Goal: Task Accomplishment & Management: Complete application form

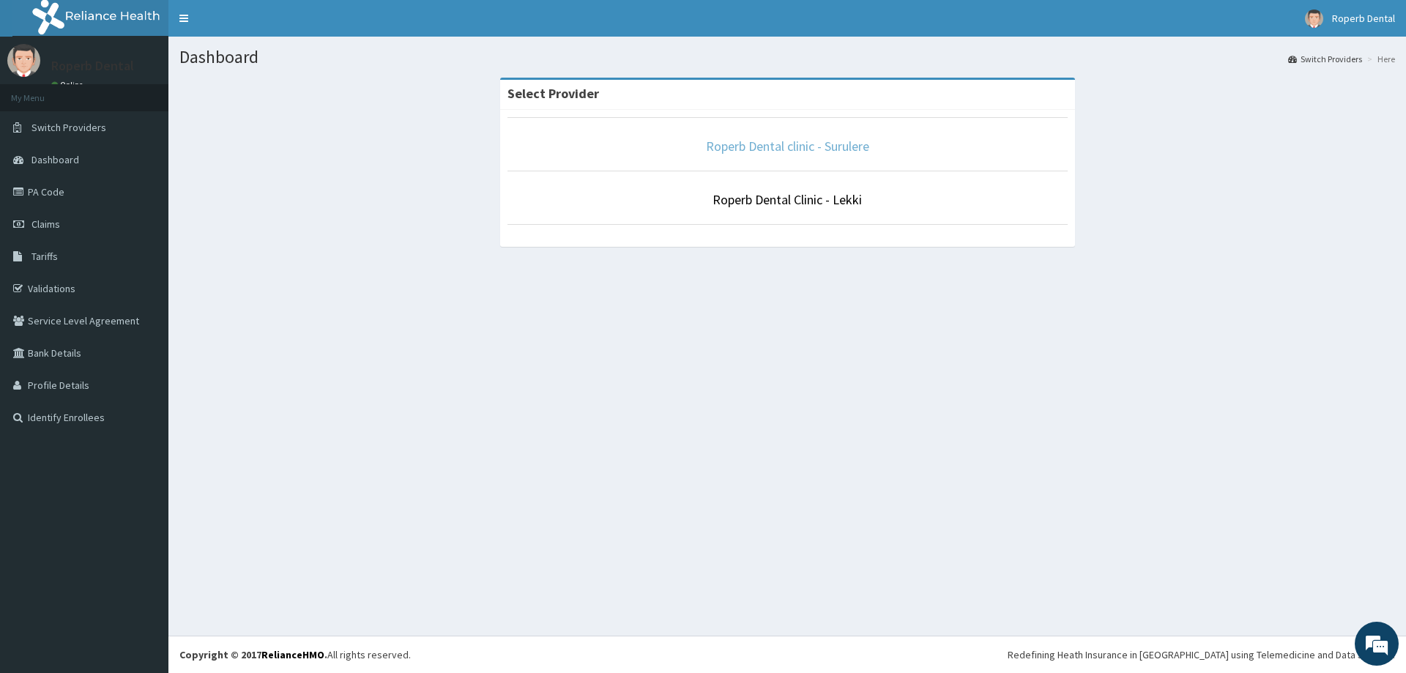
click at [806, 151] on link "Roperb Dental clinic - Surulere" at bounding box center [787, 146] width 163 height 17
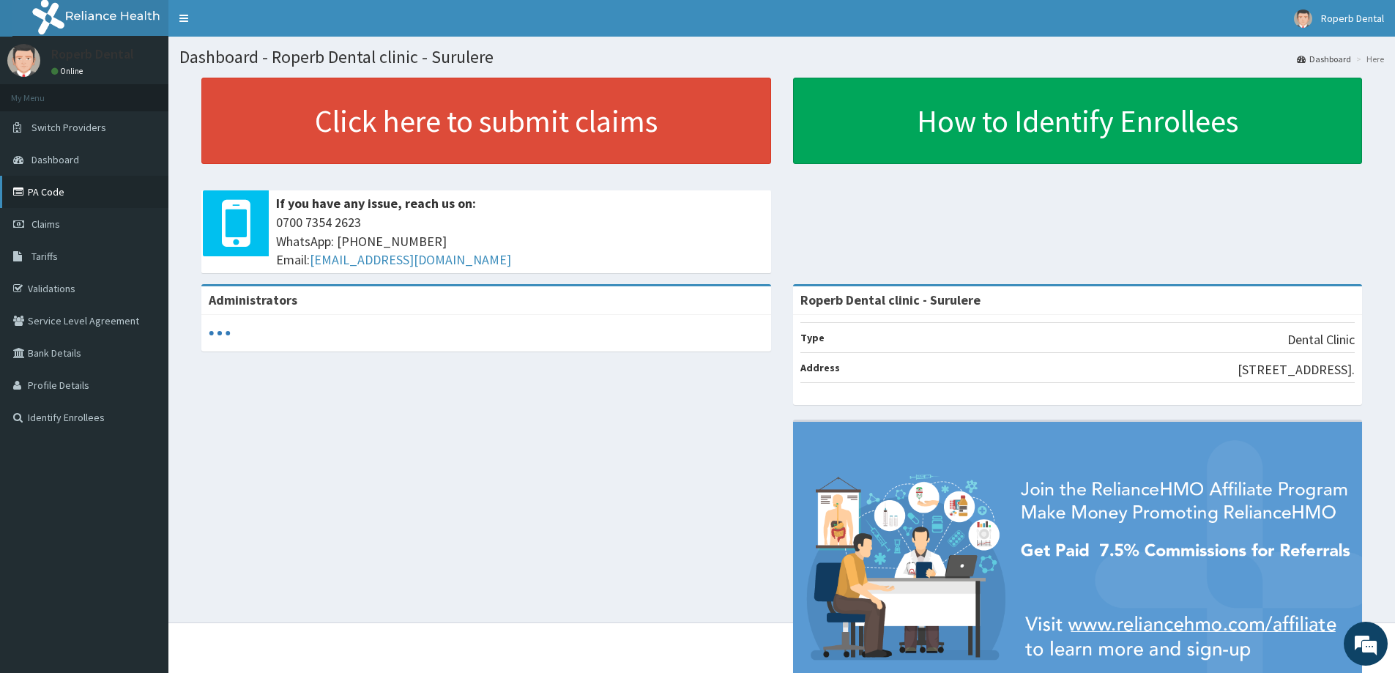
click at [71, 187] on link "PA Code" at bounding box center [84, 192] width 168 height 32
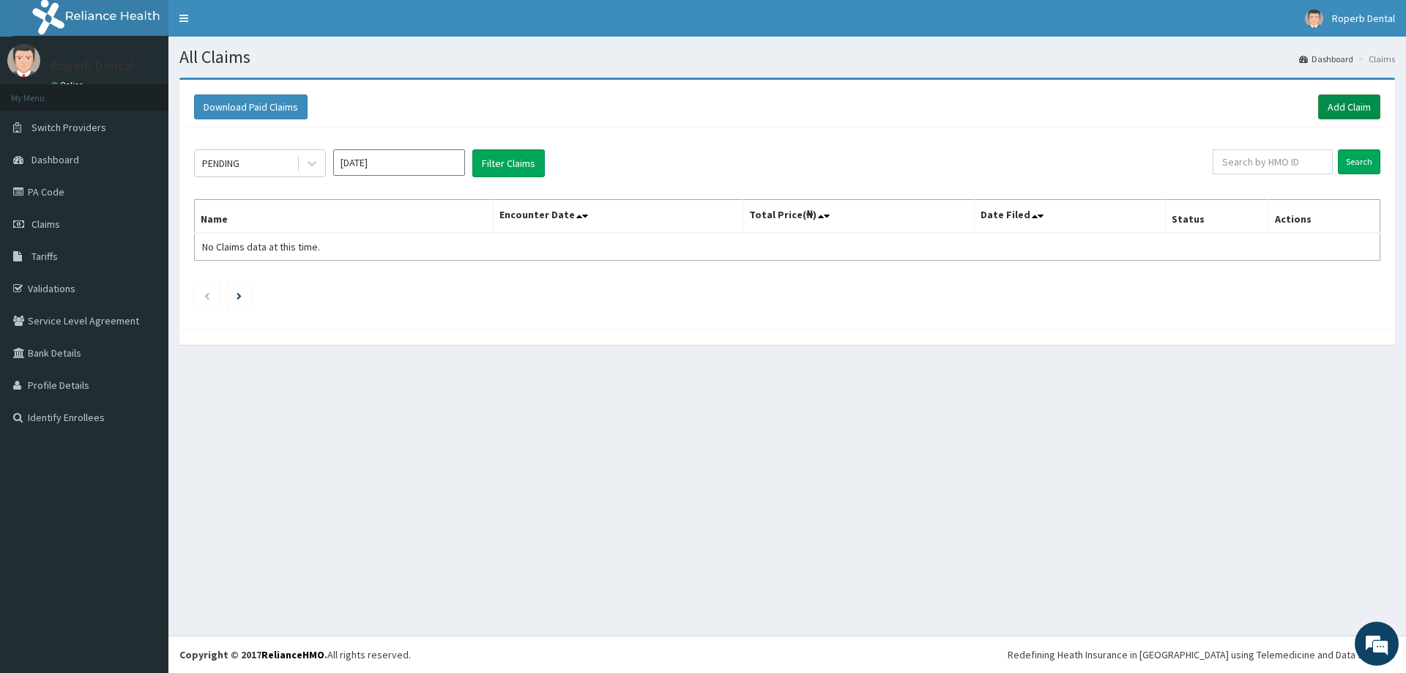
click at [1360, 108] on link "Add Claim" at bounding box center [1349, 106] width 62 height 25
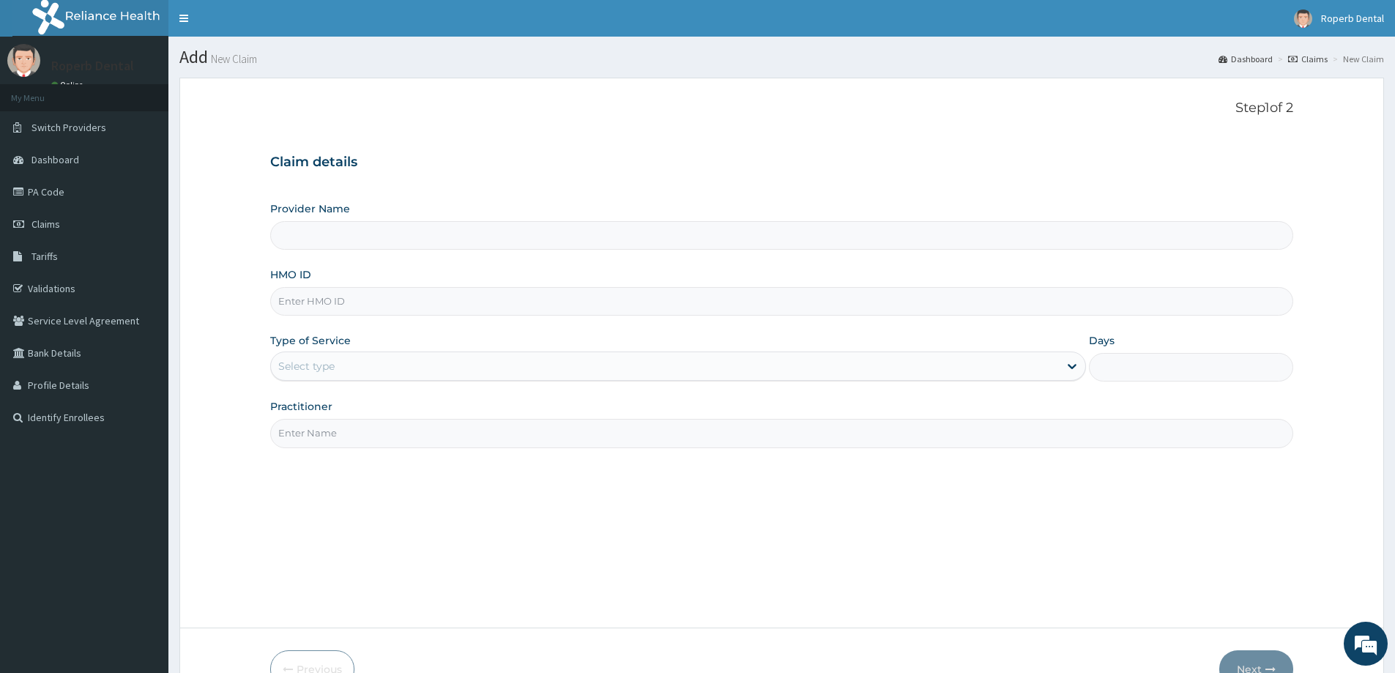
type input "Roperb Dental clinic - Surulere"
click at [423, 237] on input "Roperb Dental clinic - Surulere" at bounding box center [781, 235] width 1023 height 29
click at [388, 307] on input "HMO ID" at bounding box center [781, 301] width 1023 height 29
paste input "ACH/10020/C"
type input "ACH/10020/C"
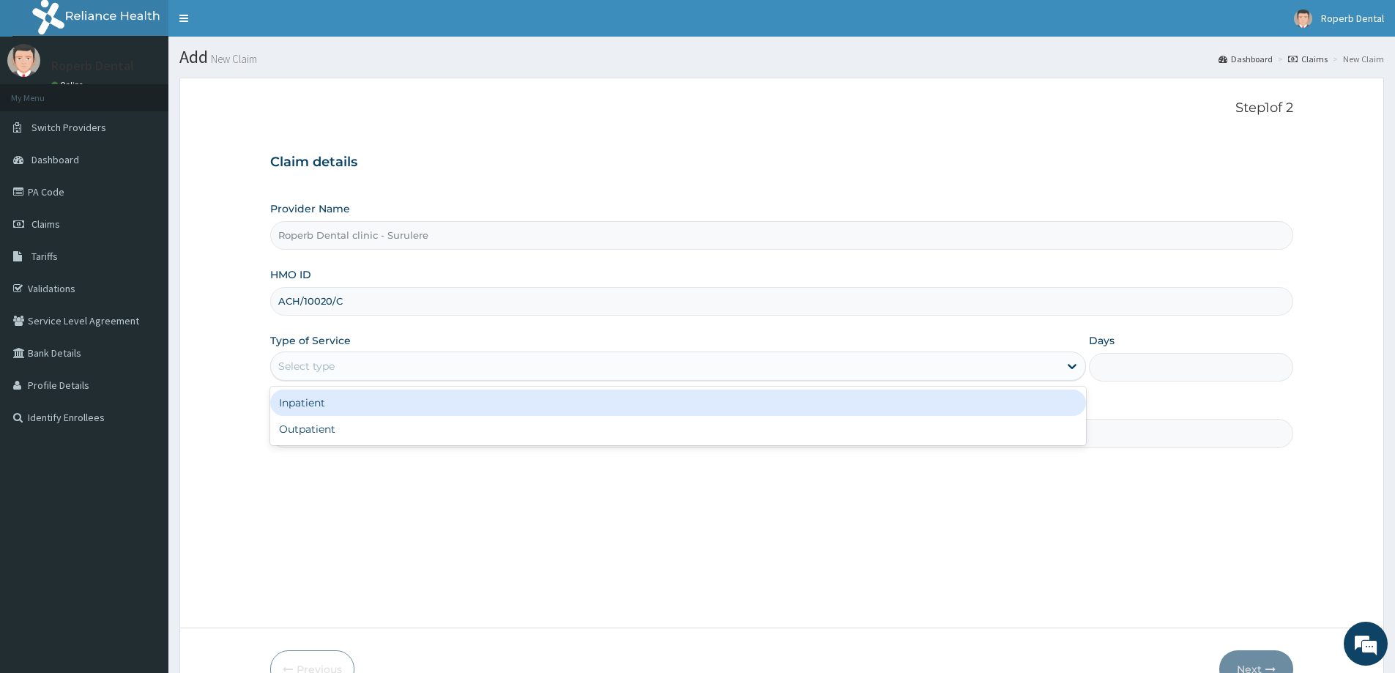
click at [379, 375] on div "Select type" at bounding box center [665, 365] width 788 height 23
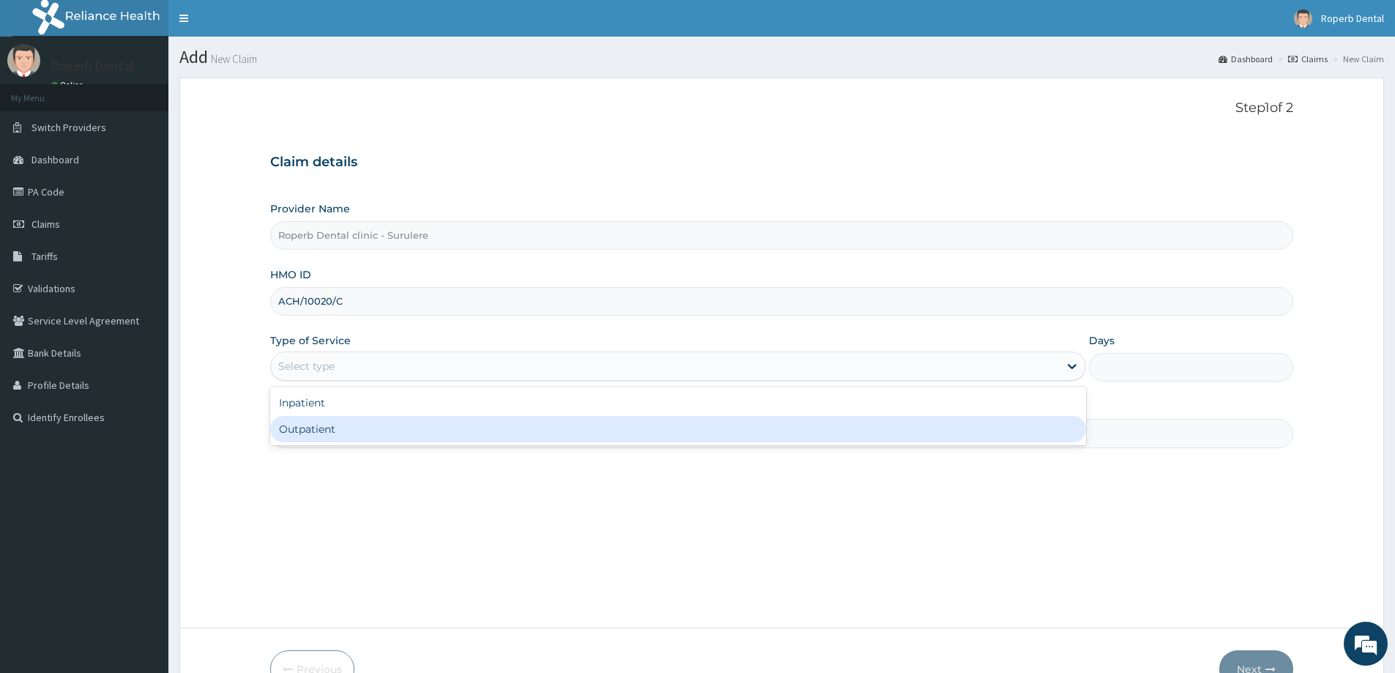
click at [345, 439] on div "Outpatient" at bounding box center [678, 429] width 816 height 26
type input "1"
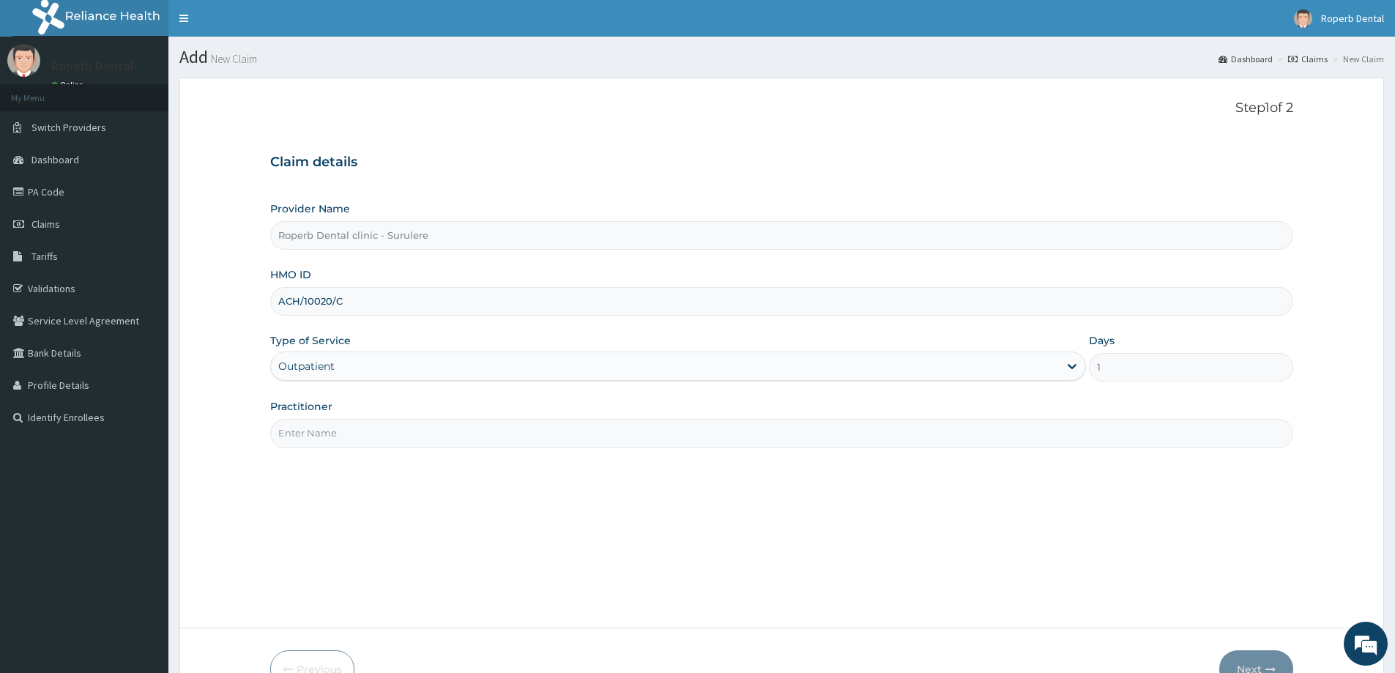
click at [349, 423] on input "Practitioner" at bounding box center [781, 433] width 1023 height 29
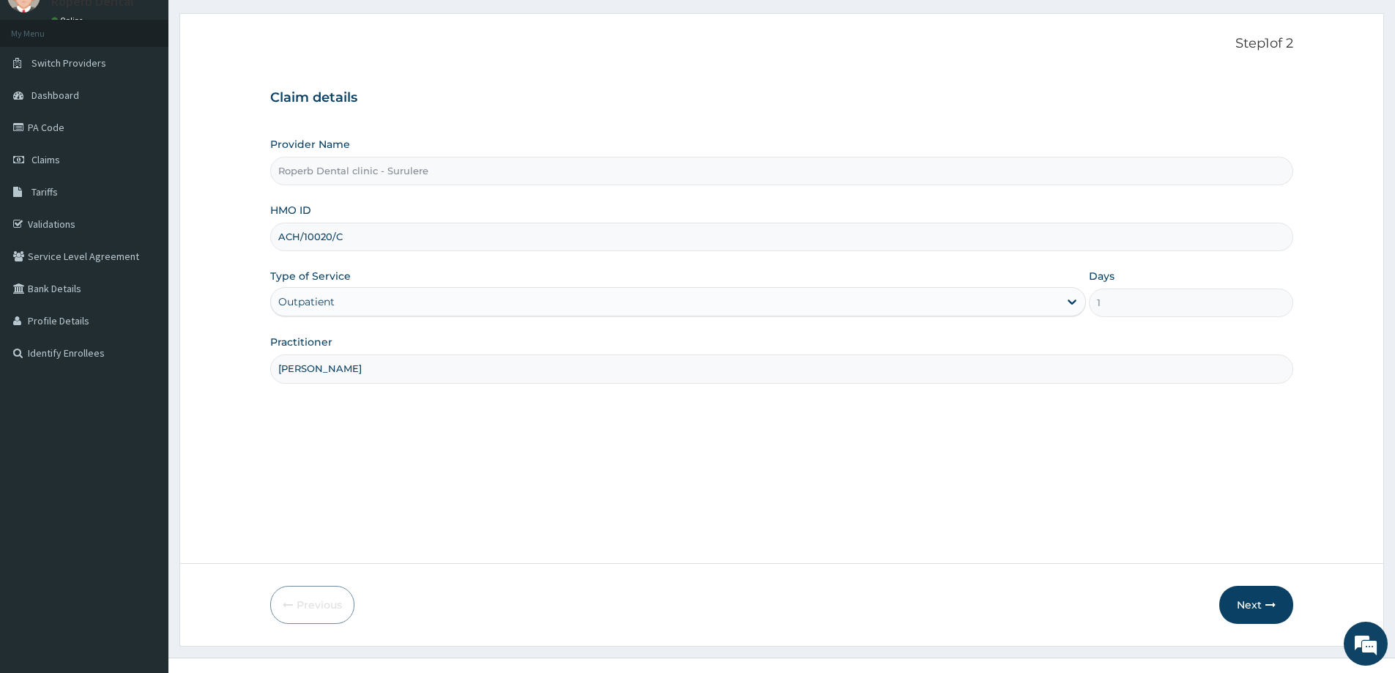
scroll to position [73, 0]
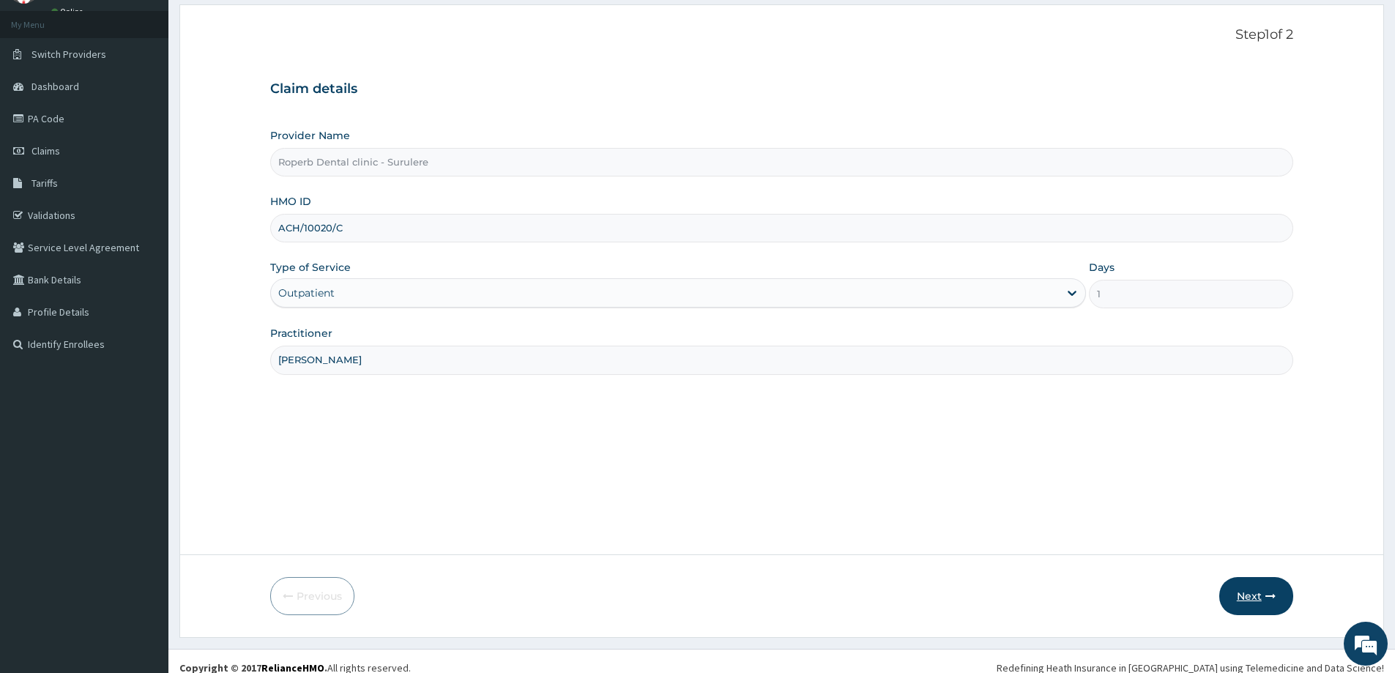
type input "Dr Gloria"
click at [1243, 591] on button "Next" at bounding box center [1256, 596] width 74 height 38
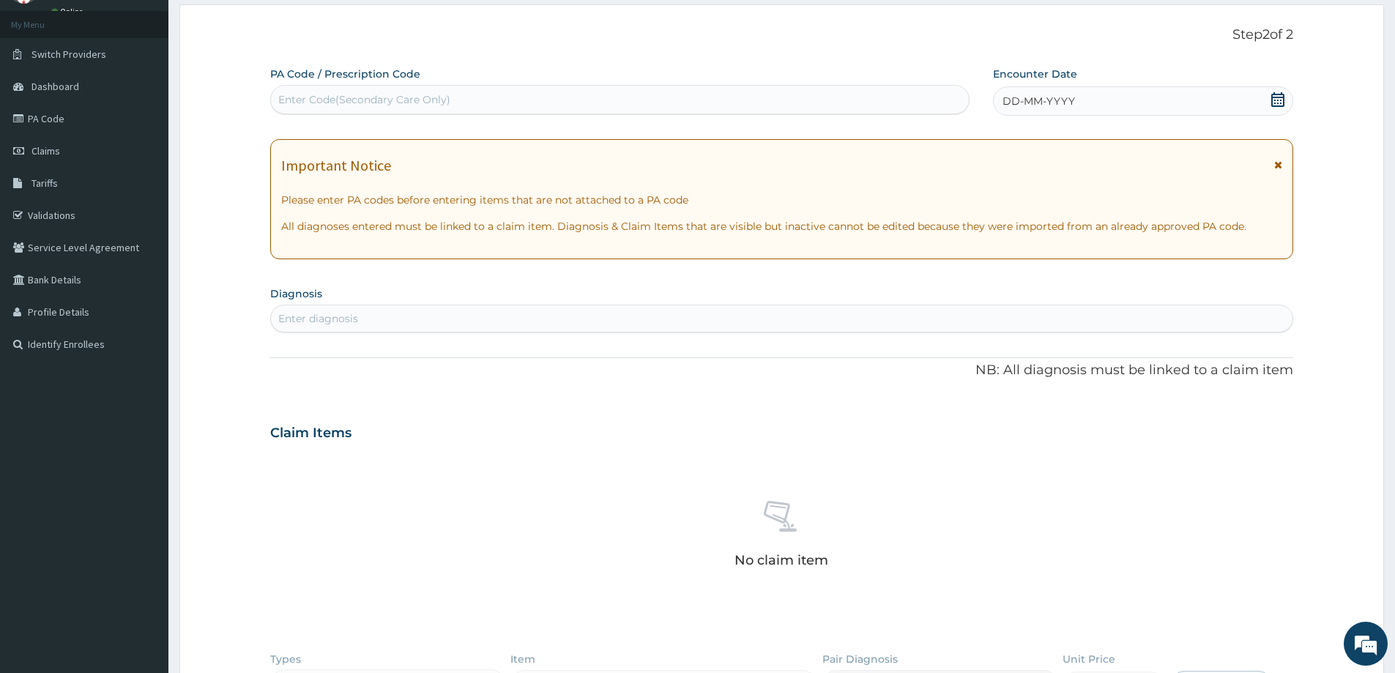
click at [423, 94] on div "Enter Code(Secondary Care Only)" at bounding box center [364, 99] width 172 height 15
paste input "PA/76C678"
type input "PA/76C678"
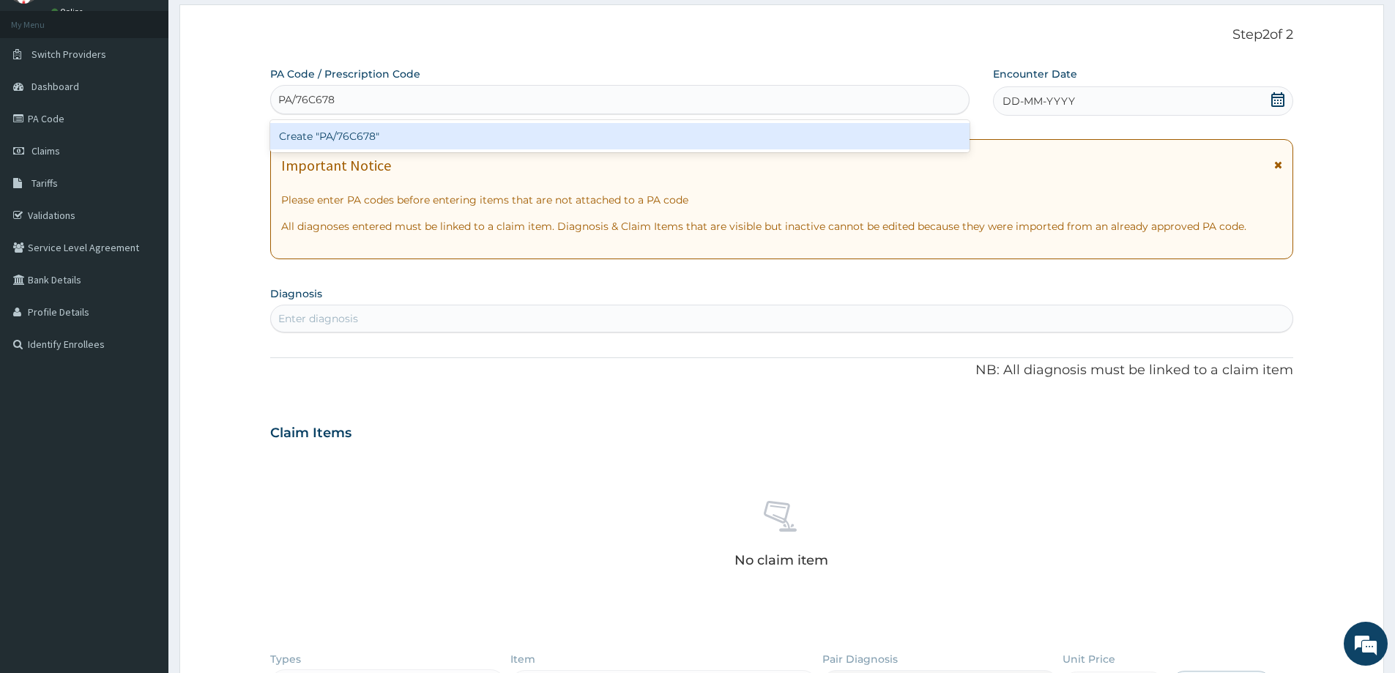
click at [395, 133] on div "Create "PA/76C678"" at bounding box center [619, 136] width 699 height 26
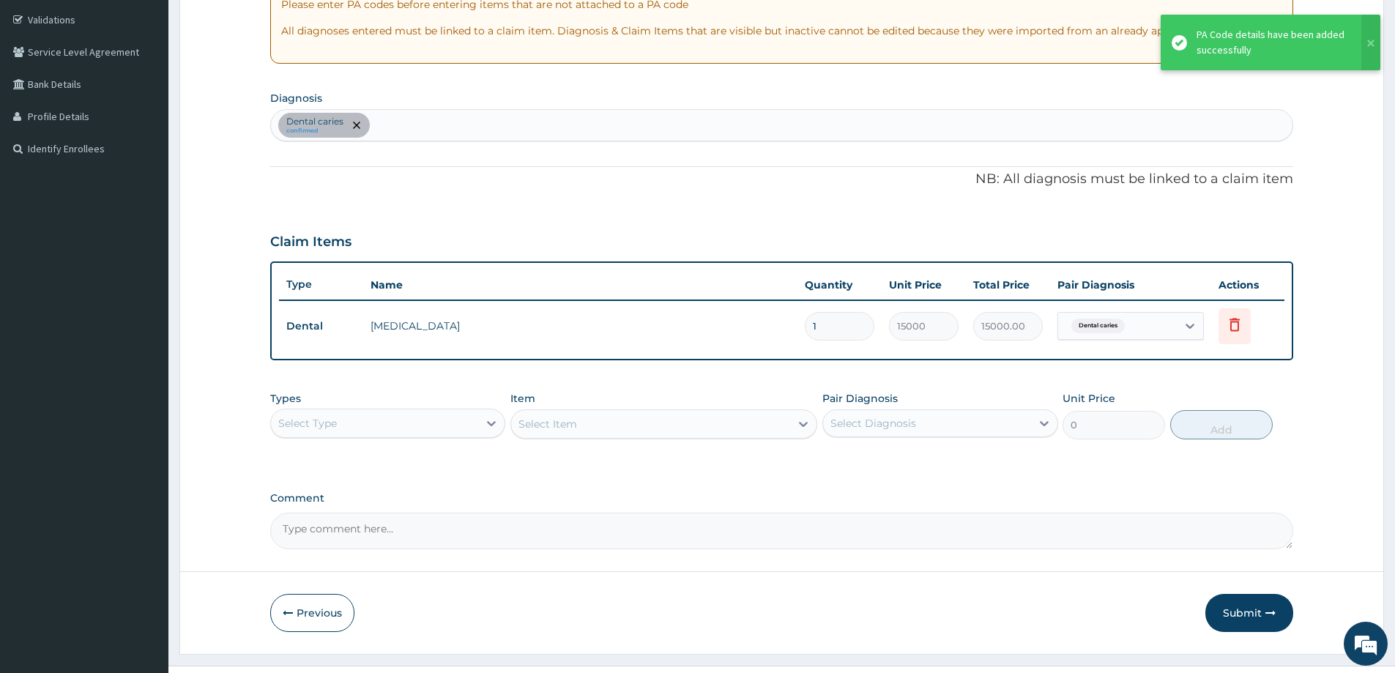
scroll to position [299, 0]
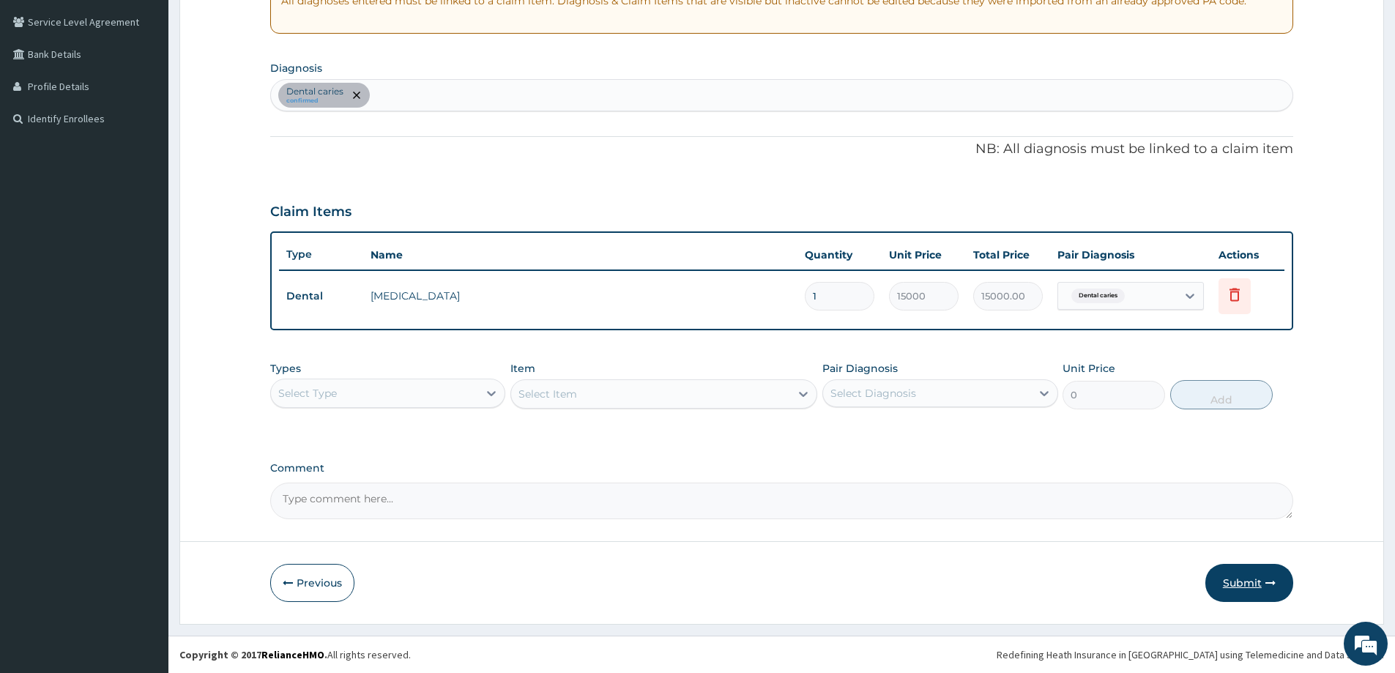
click at [1246, 581] on button "Submit" at bounding box center [1249, 583] width 88 height 38
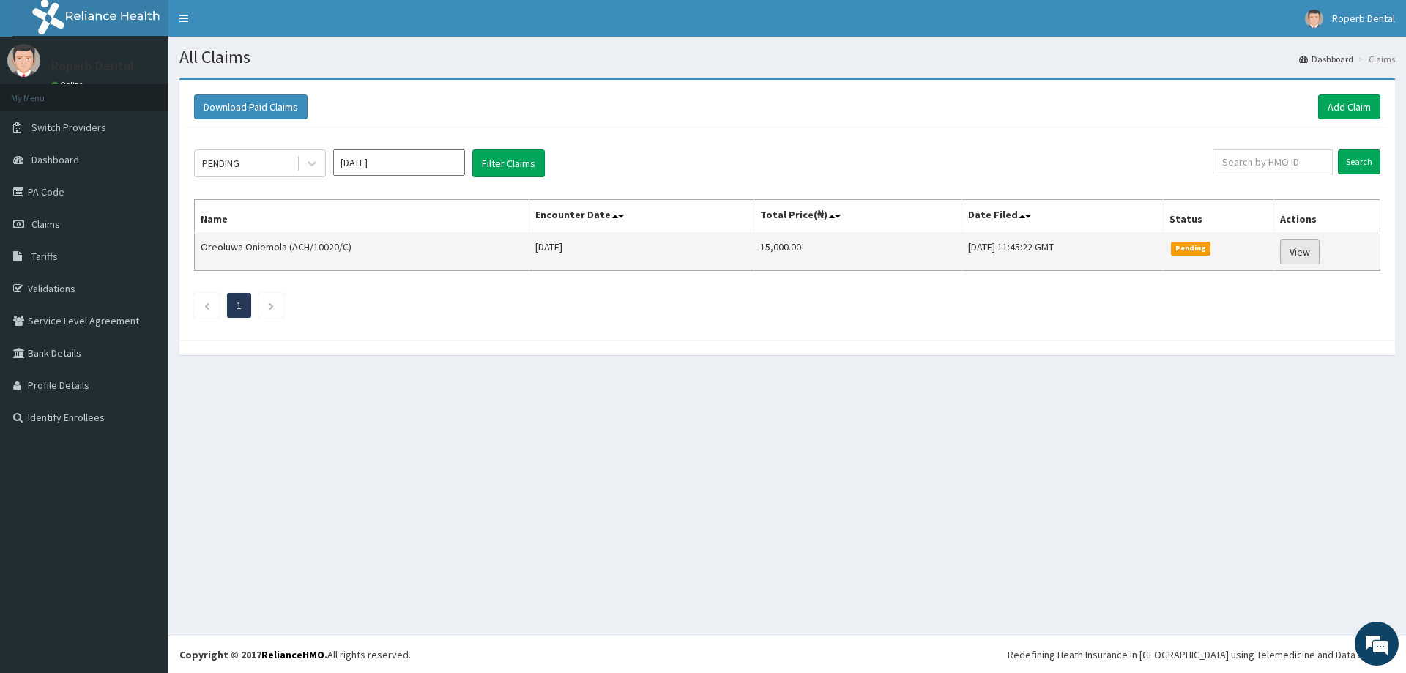
click at [1305, 256] on link "View" at bounding box center [1300, 251] width 40 height 25
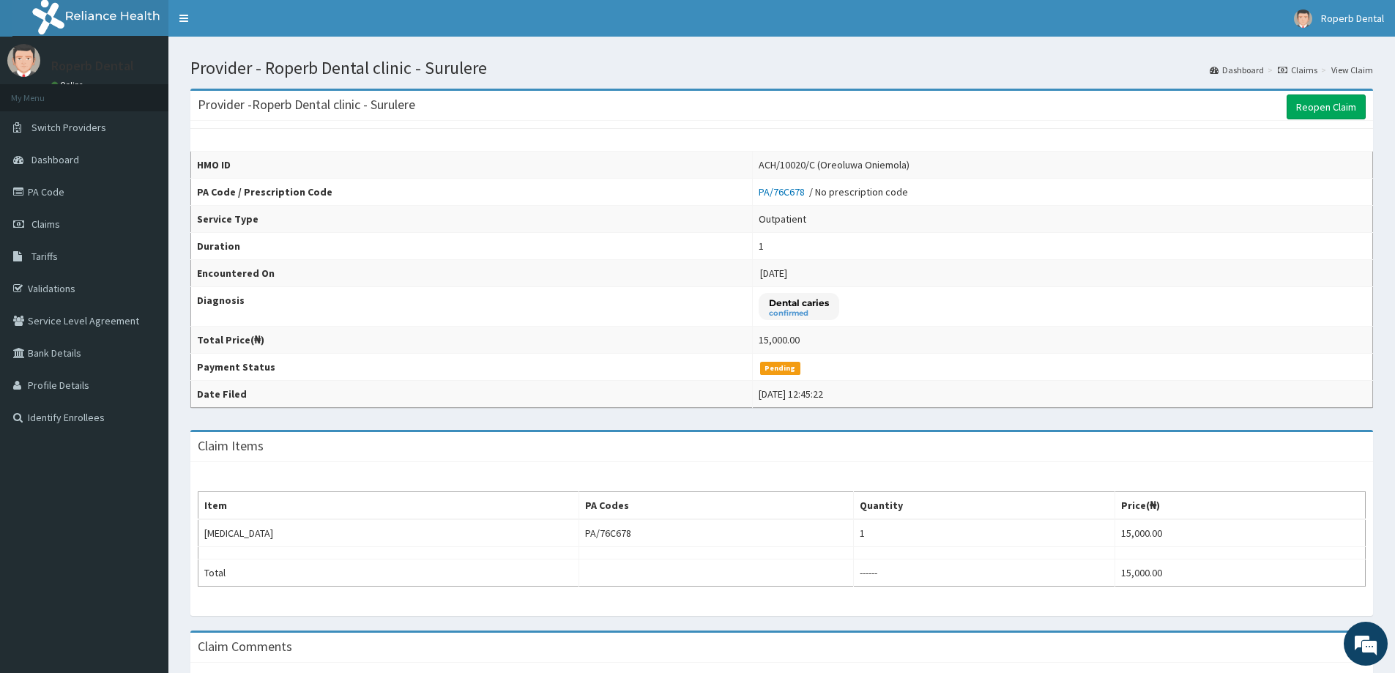
click at [776, 186] on link "PA/76C678" at bounding box center [784, 191] width 51 height 13
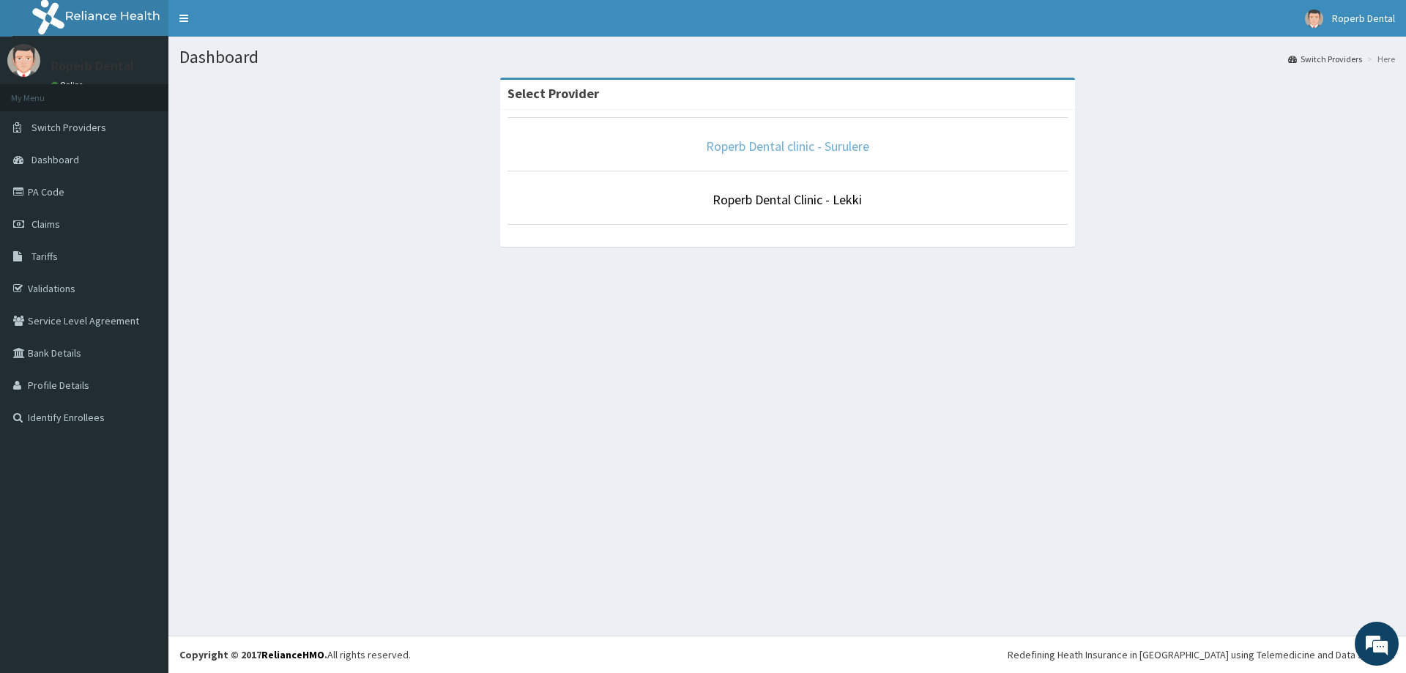
click at [809, 151] on link "Roperb Dental clinic - Surulere" at bounding box center [787, 146] width 163 height 17
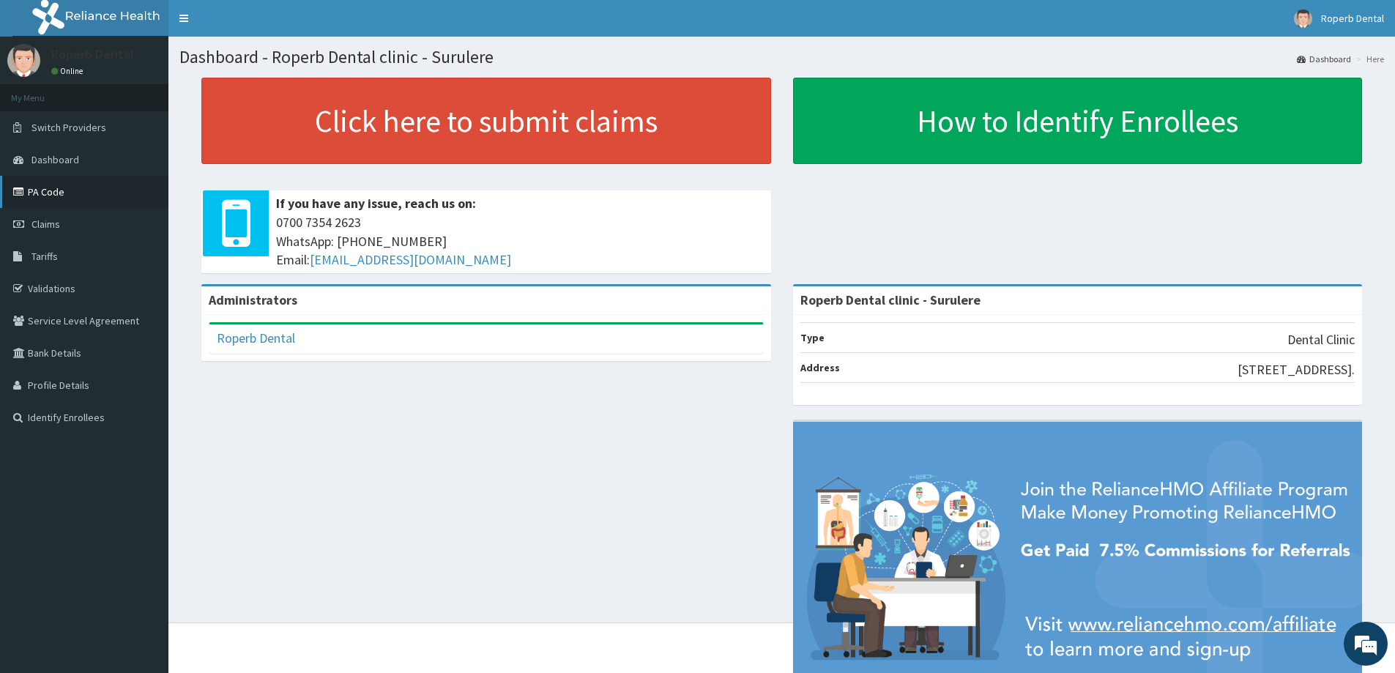
click at [48, 190] on link "PA Code" at bounding box center [84, 192] width 168 height 32
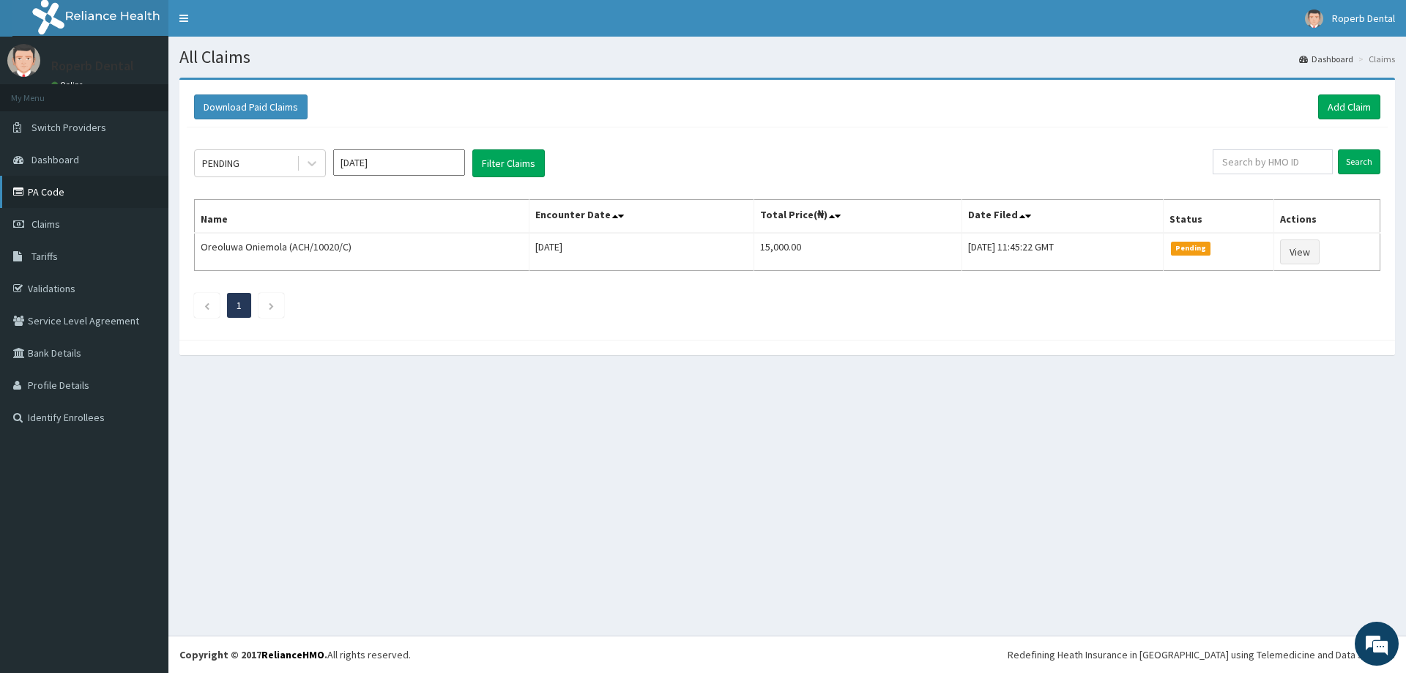
click at [49, 196] on link "PA Code" at bounding box center [84, 192] width 168 height 32
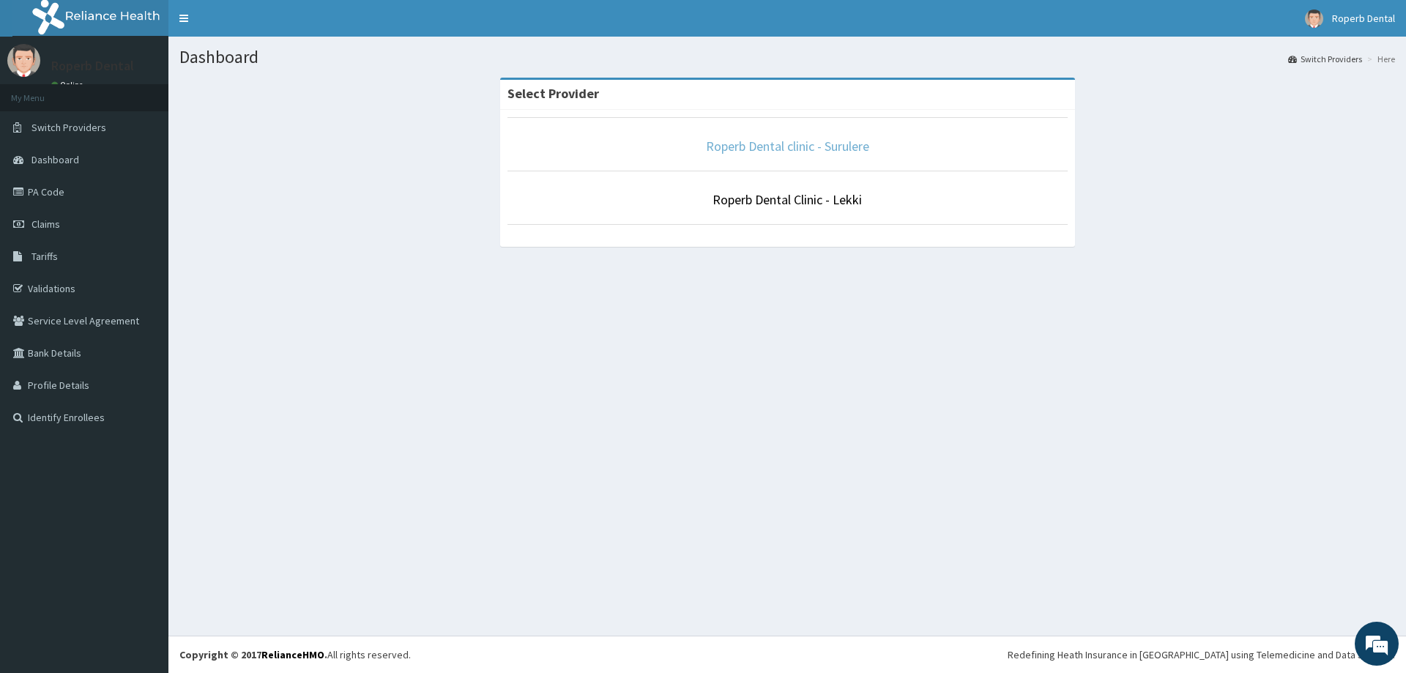
click at [786, 138] on link "Roperb Dental clinic - Surulere" at bounding box center [787, 146] width 163 height 17
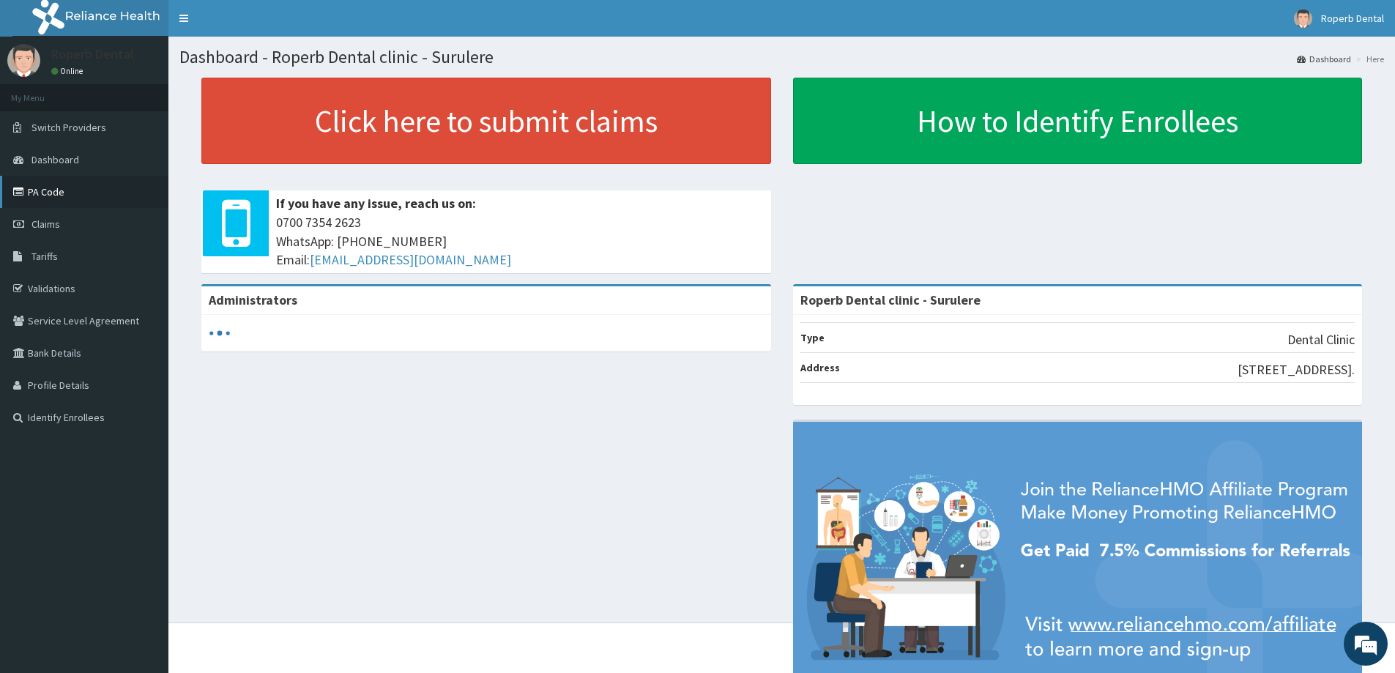
click at [68, 190] on link "PA Code" at bounding box center [84, 192] width 168 height 32
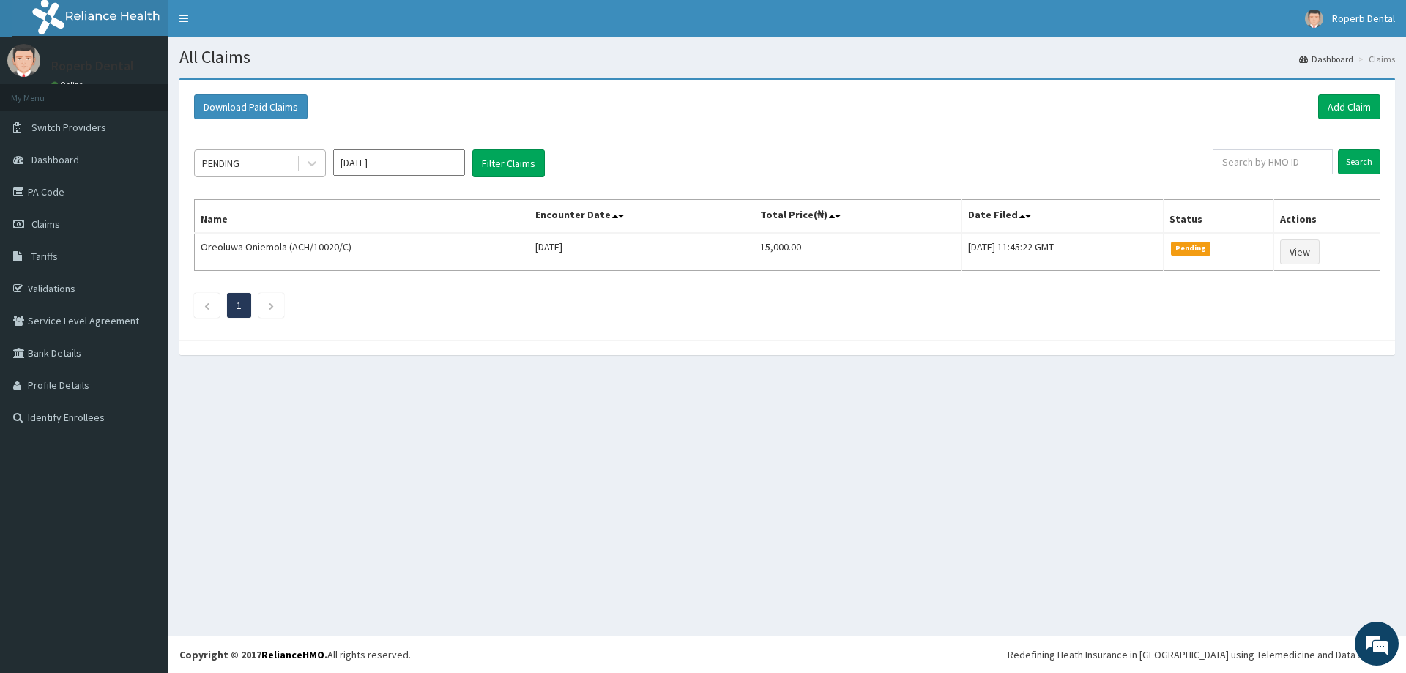
click at [281, 170] on div "PENDING" at bounding box center [246, 163] width 102 height 23
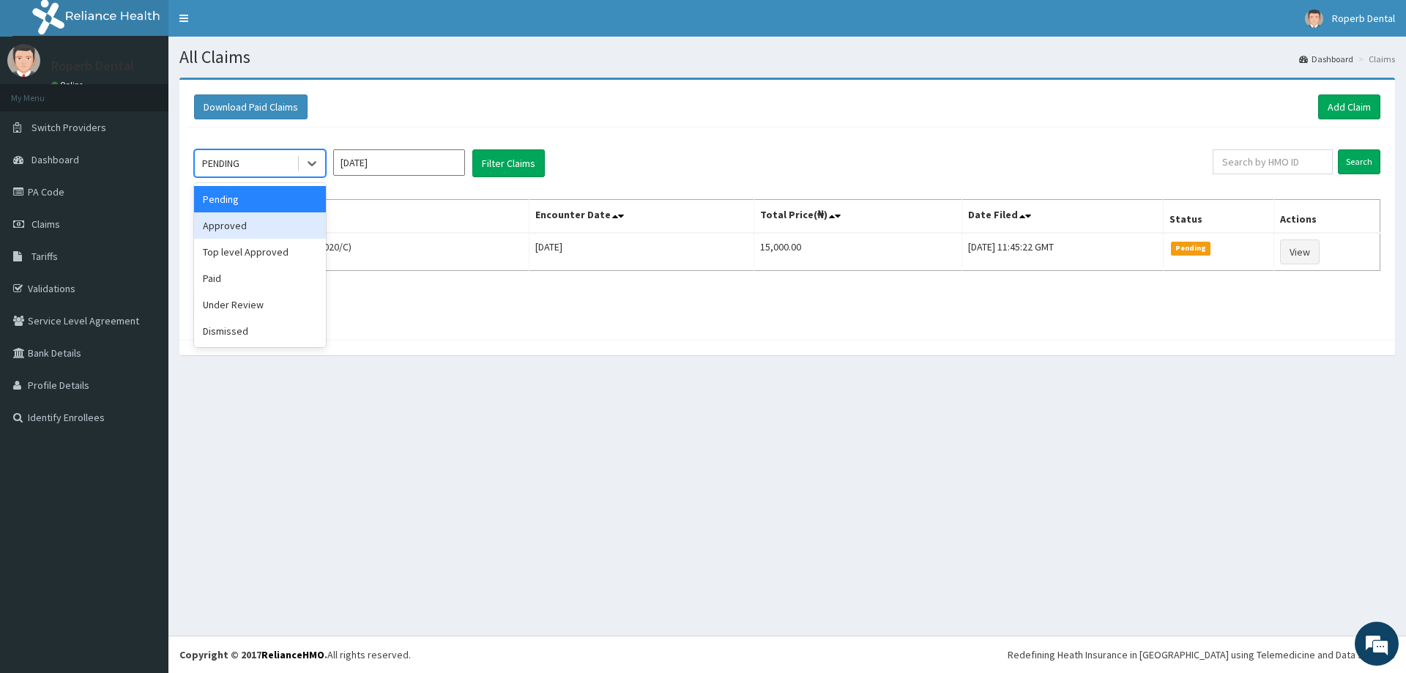
click at [250, 227] on div "Approved" at bounding box center [260, 225] width 132 height 26
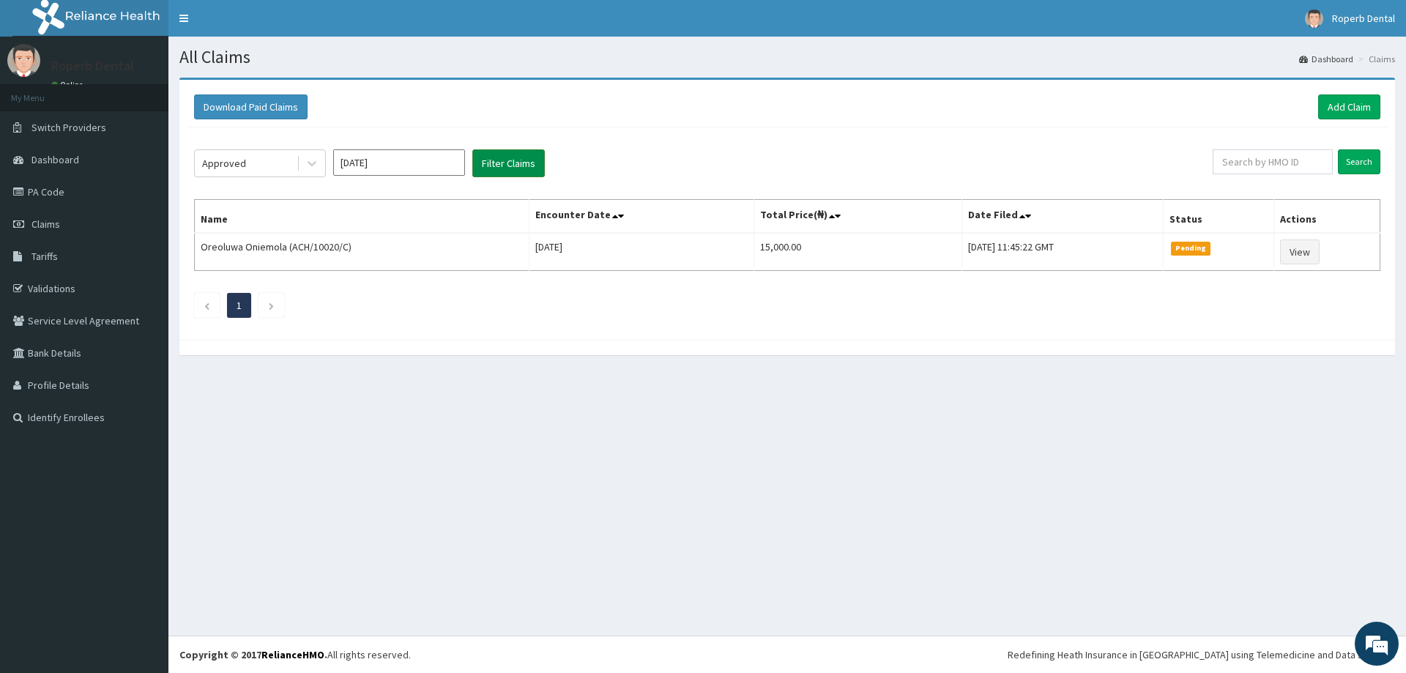
click at [499, 156] on button "Filter Claims" at bounding box center [508, 163] width 72 height 28
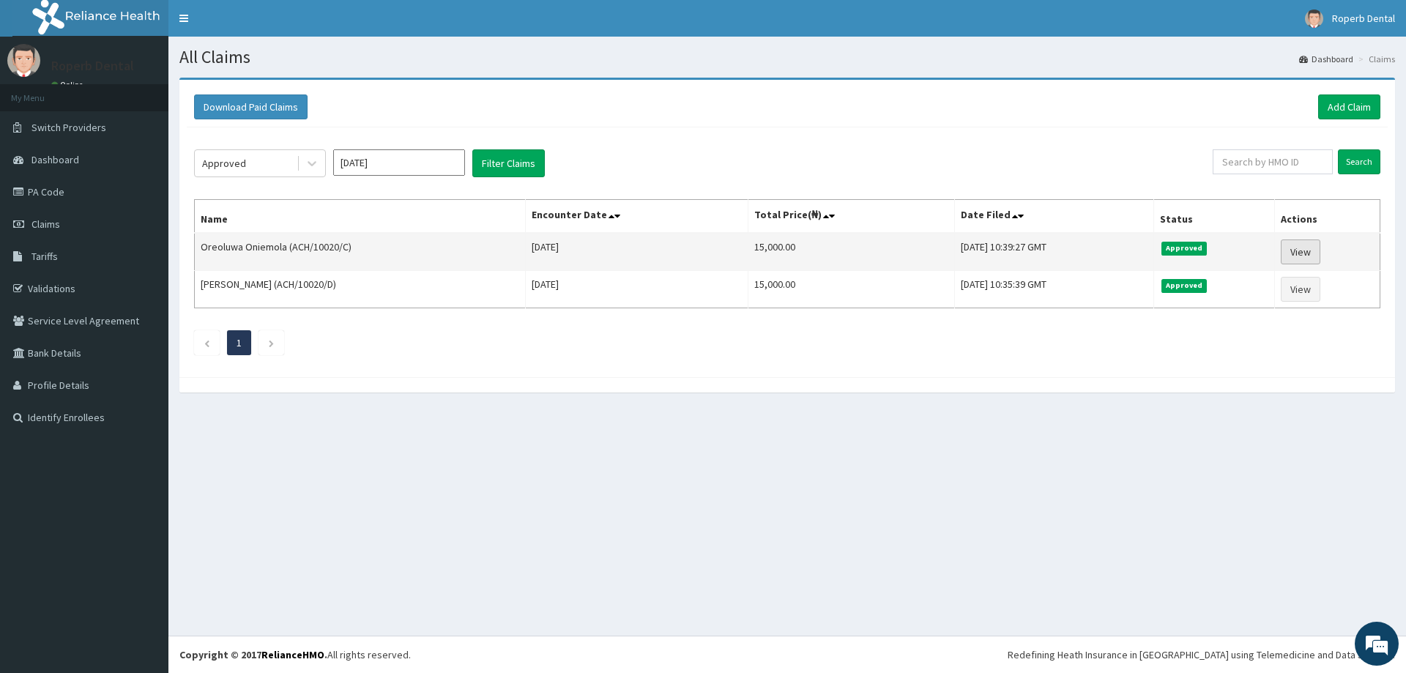
click at [1309, 248] on link "View" at bounding box center [1301, 251] width 40 height 25
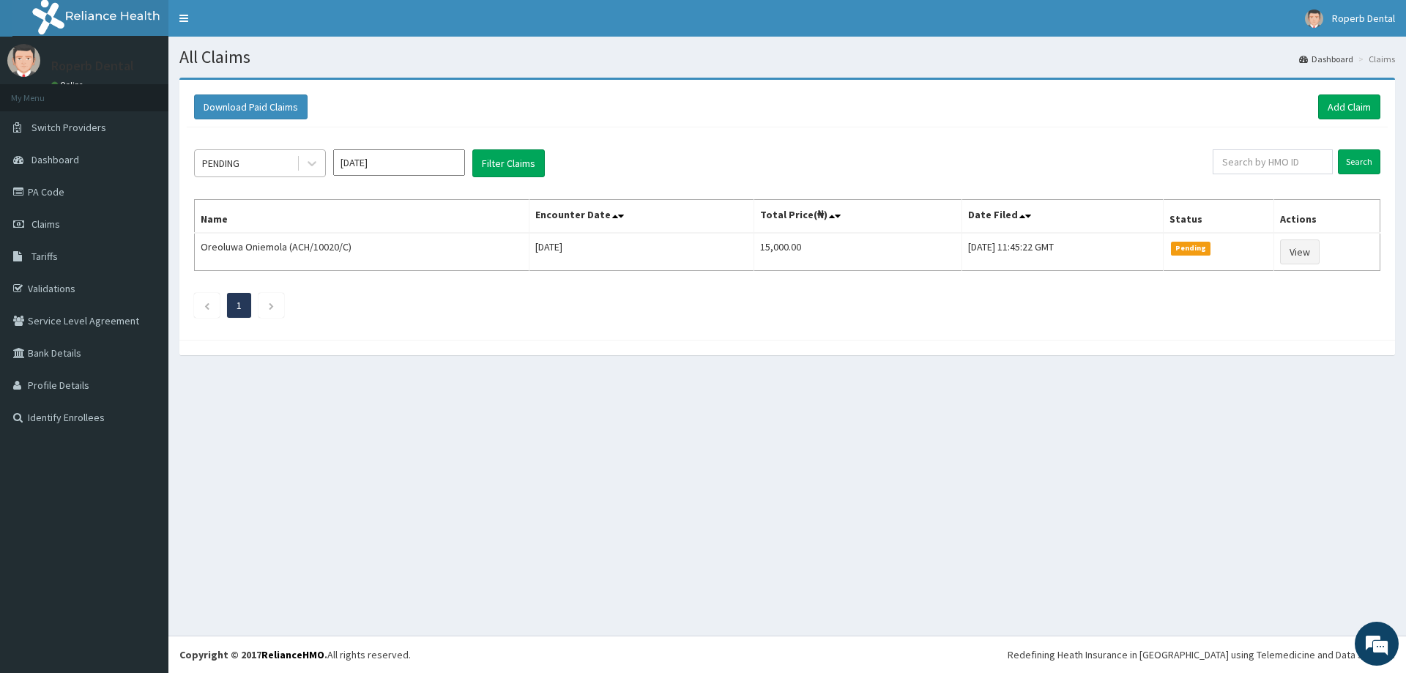
click at [282, 169] on div "PENDING" at bounding box center [246, 163] width 102 height 23
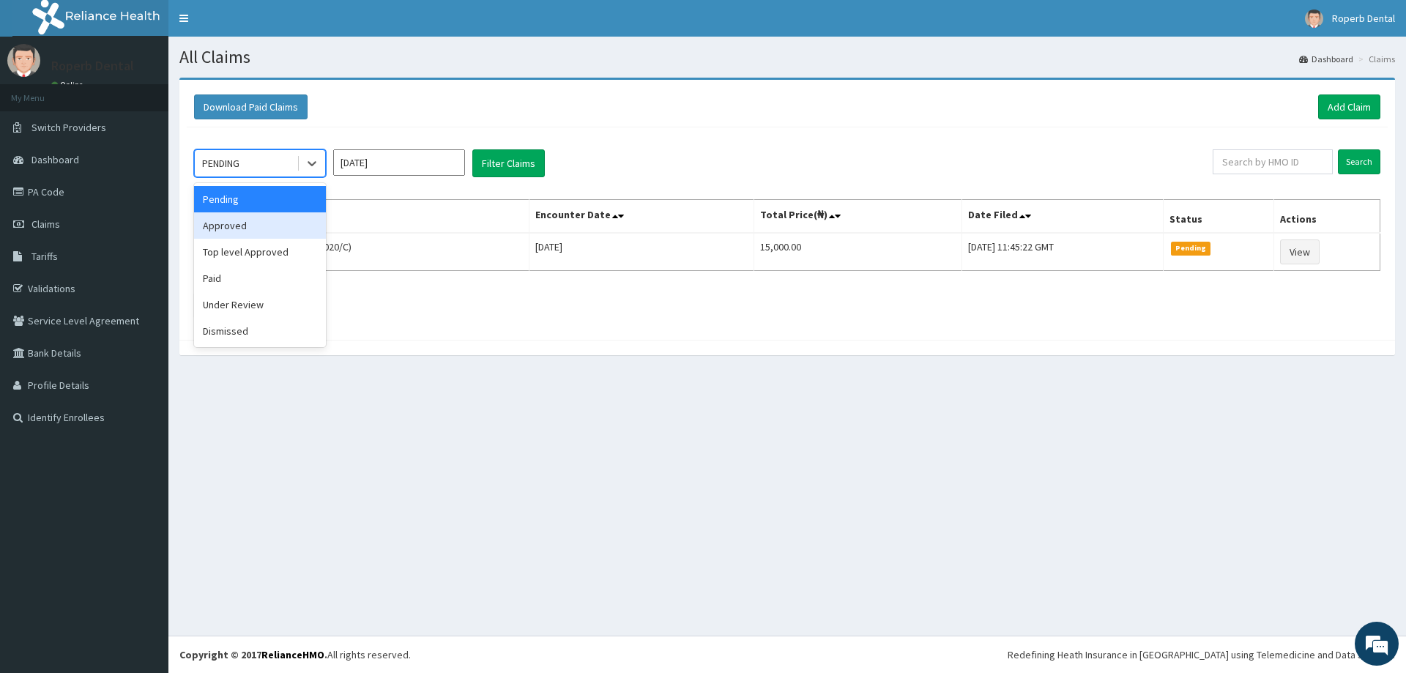
click at [266, 226] on div "Approved" at bounding box center [260, 225] width 132 height 26
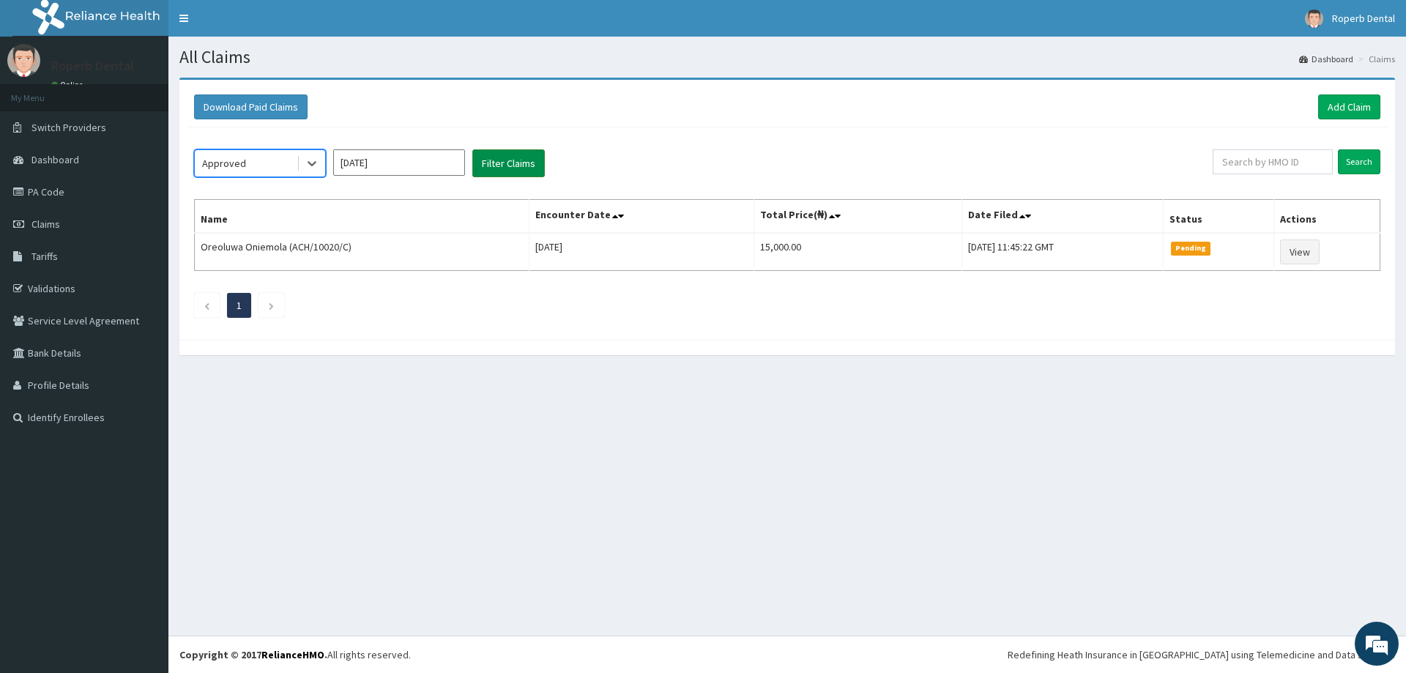
click at [487, 166] on button "Filter Claims" at bounding box center [508, 163] width 72 height 28
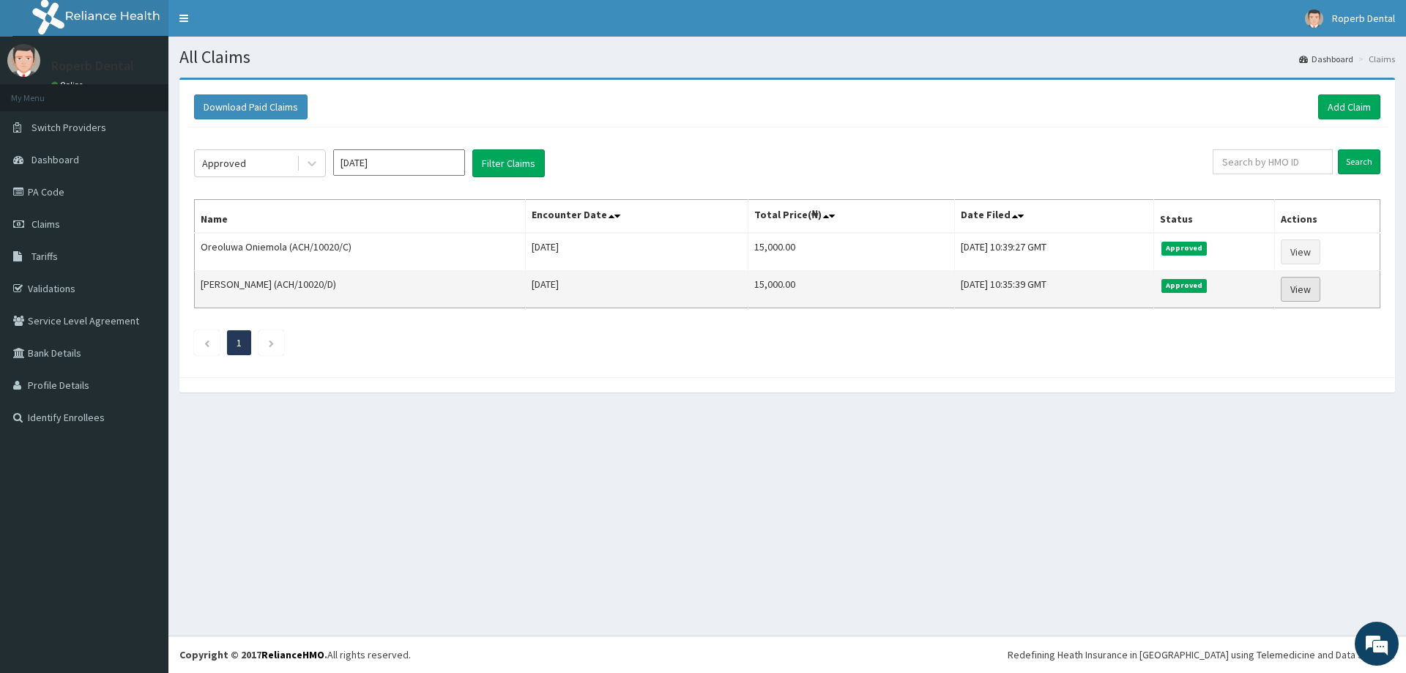
click at [1303, 291] on link "View" at bounding box center [1301, 289] width 40 height 25
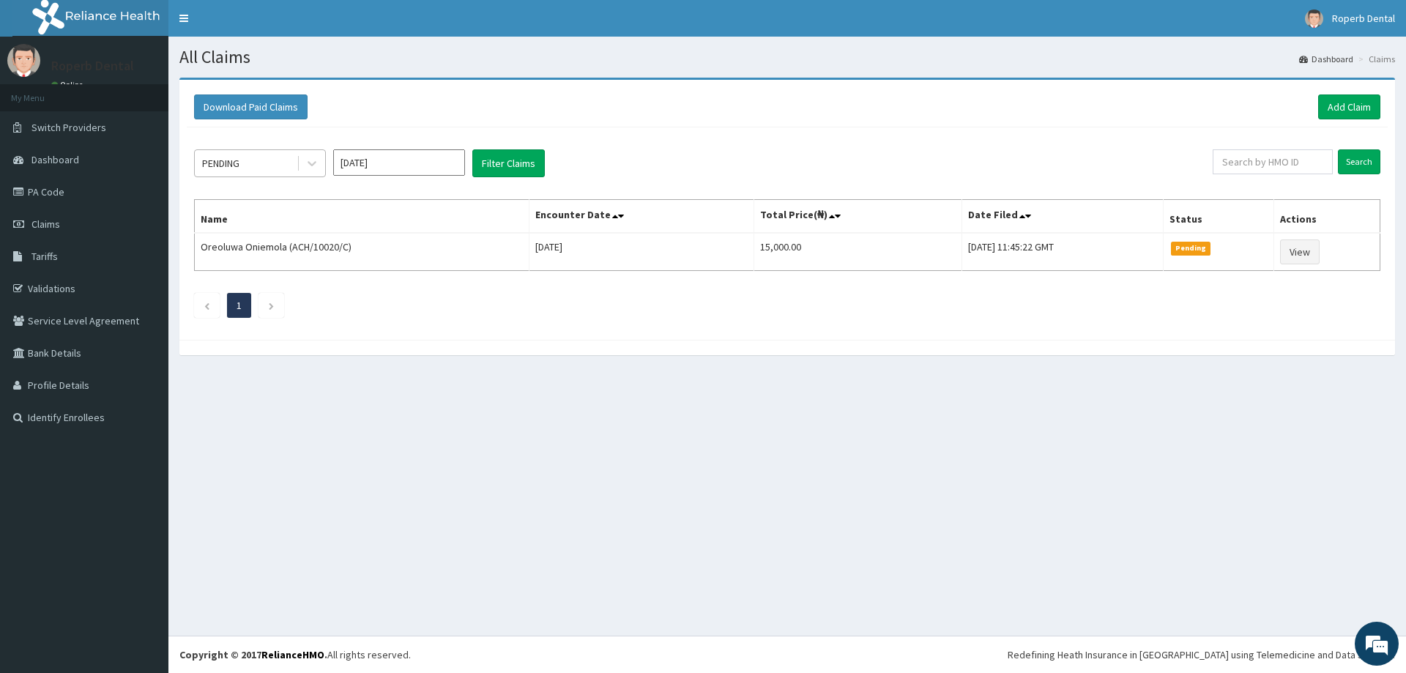
click at [283, 171] on div "PENDING" at bounding box center [246, 163] width 102 height 23
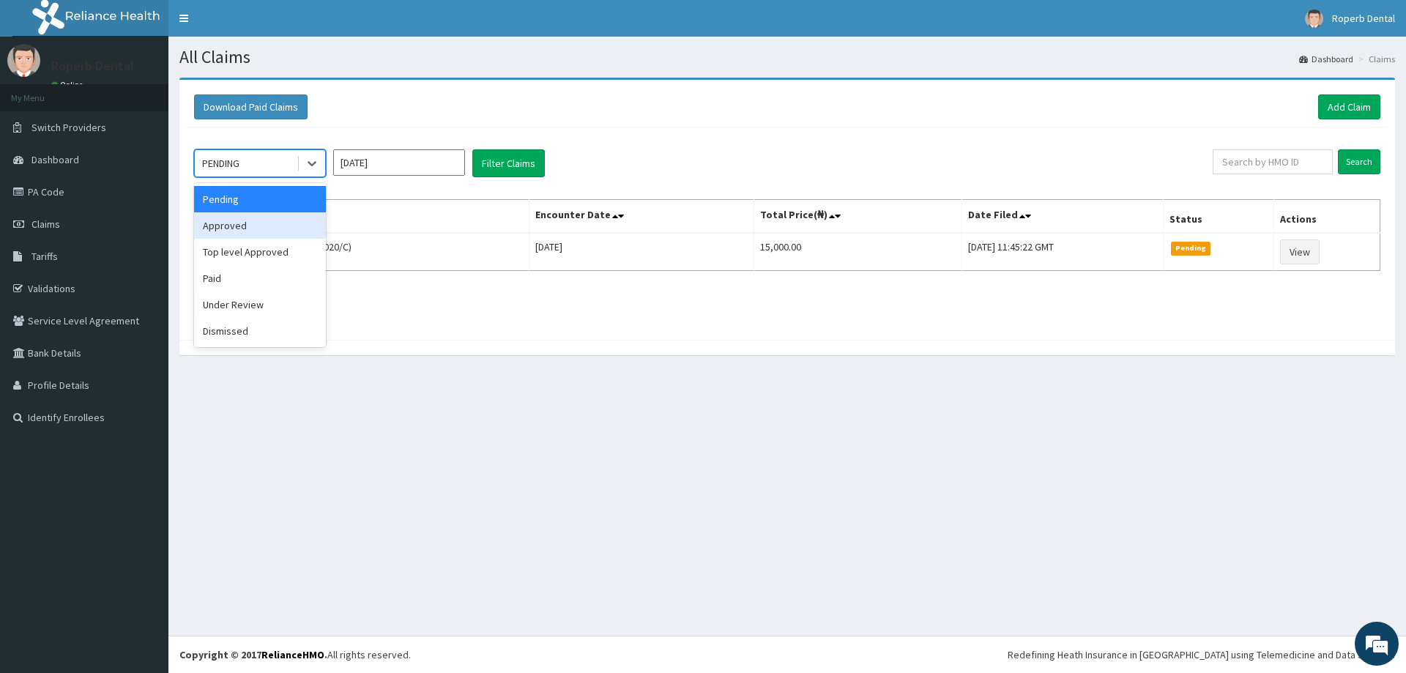
click at [278, 226] on div "Approved" at bounding box center [260, 225] width 132 height 26
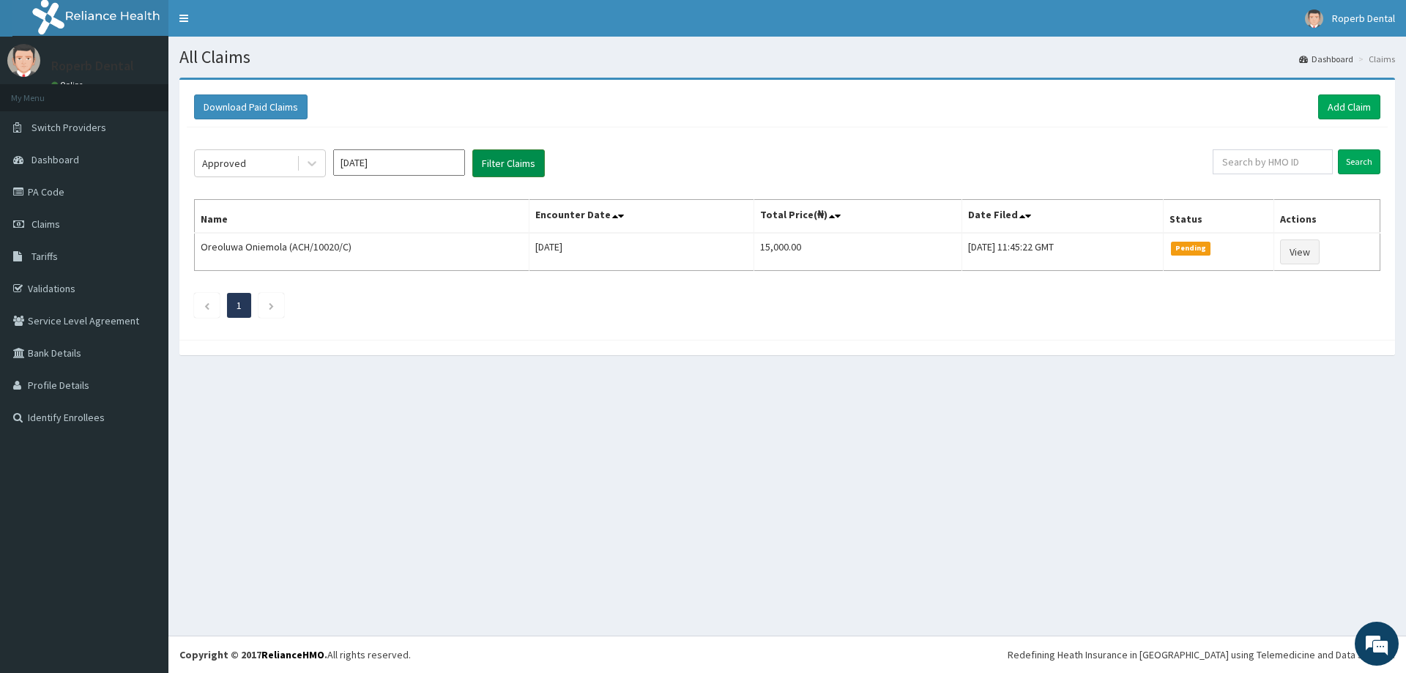
click at [487, 162] on button "Filter Claims" at bounding box center [508, 163] width 72 height 28
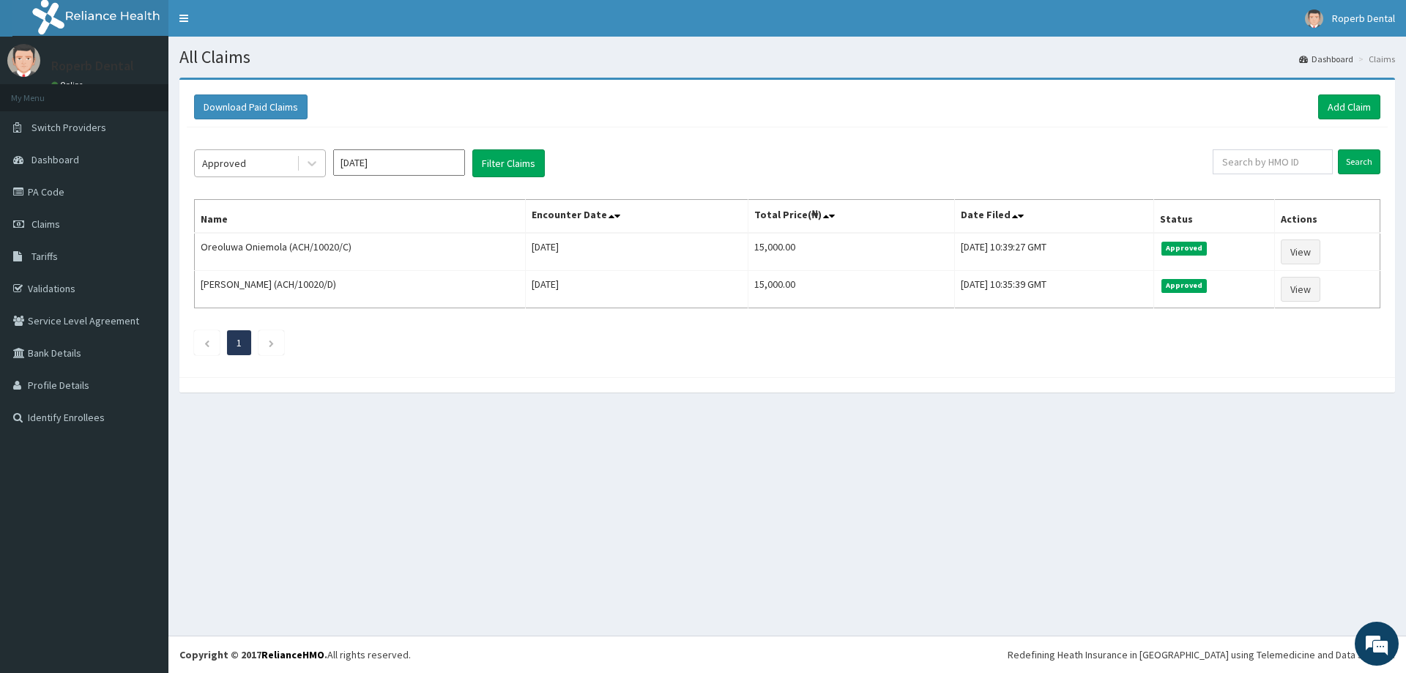
click at [244, 165] on div "Approved" at bounding box center [246, 163] width 102 height 23
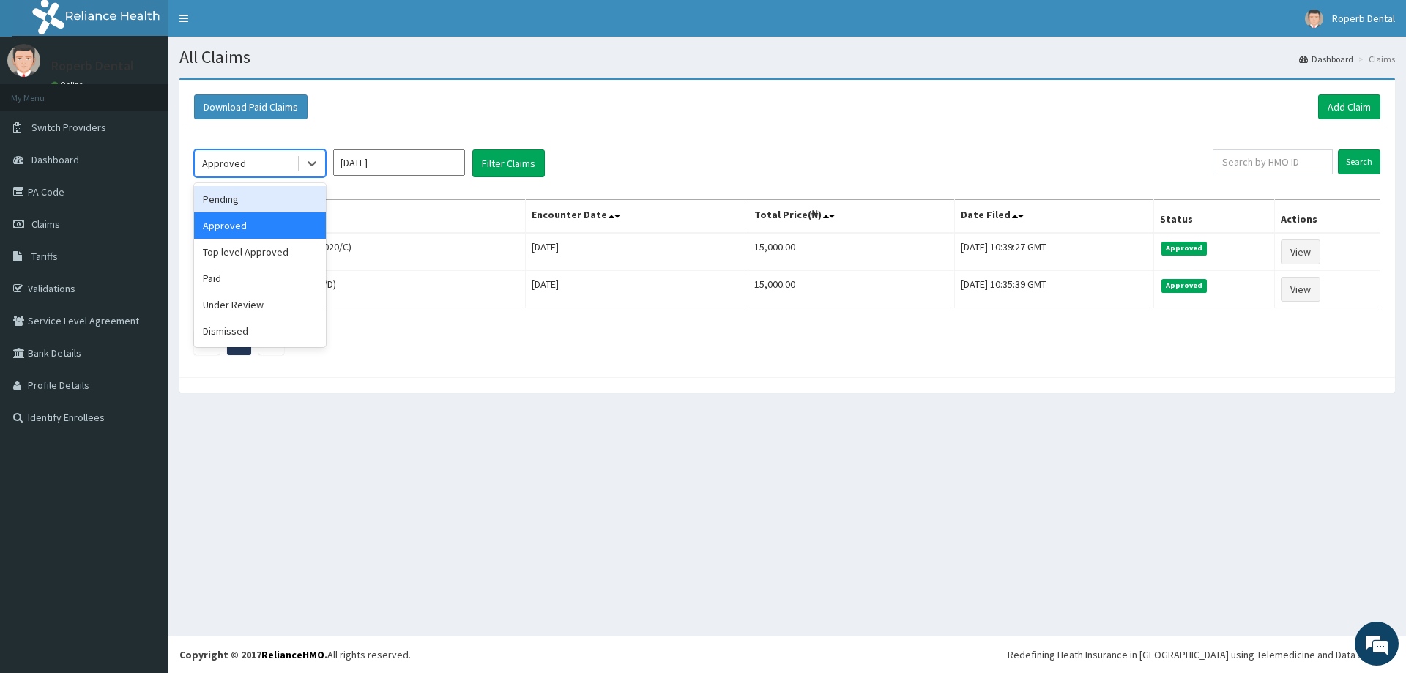
click at [239, 198] on div "Pending" at bounding box center [260, 199] width 132 height 26
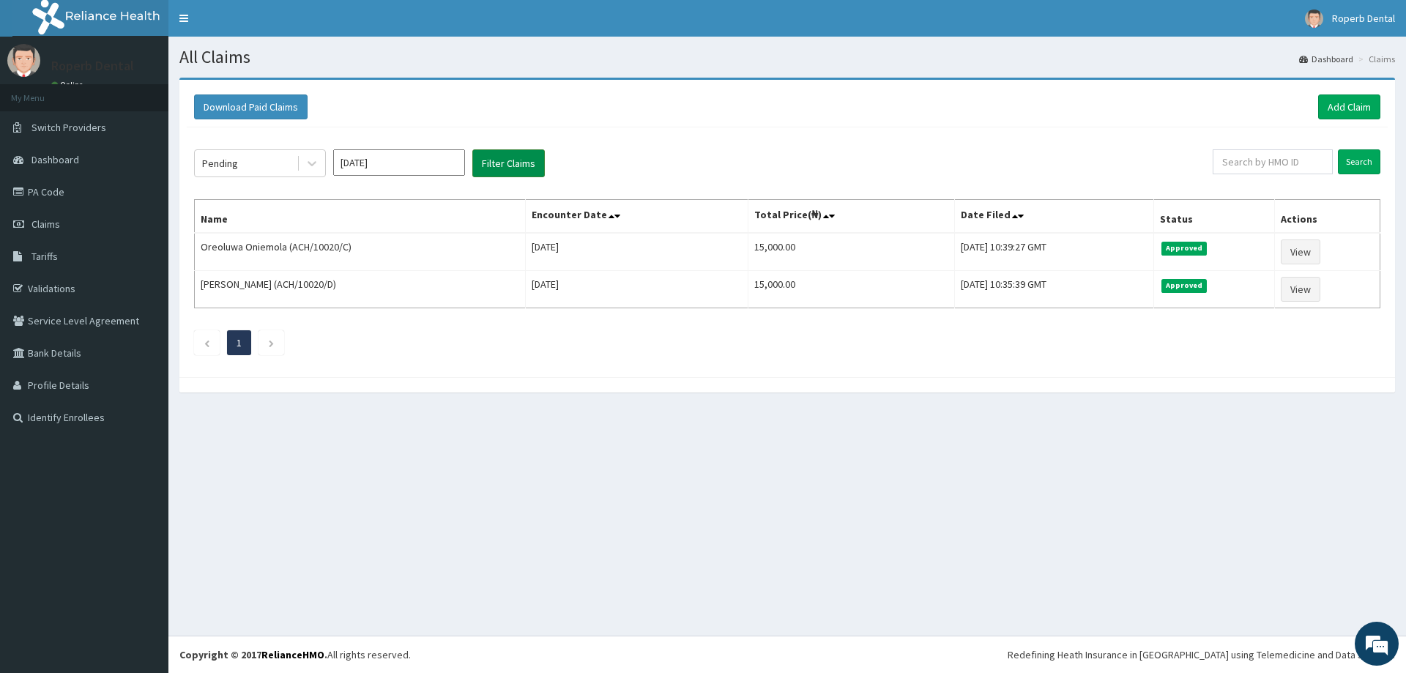
click at [491, 168] on button "Filter Claims" at bounding box center [508, 163] width 72 height 28
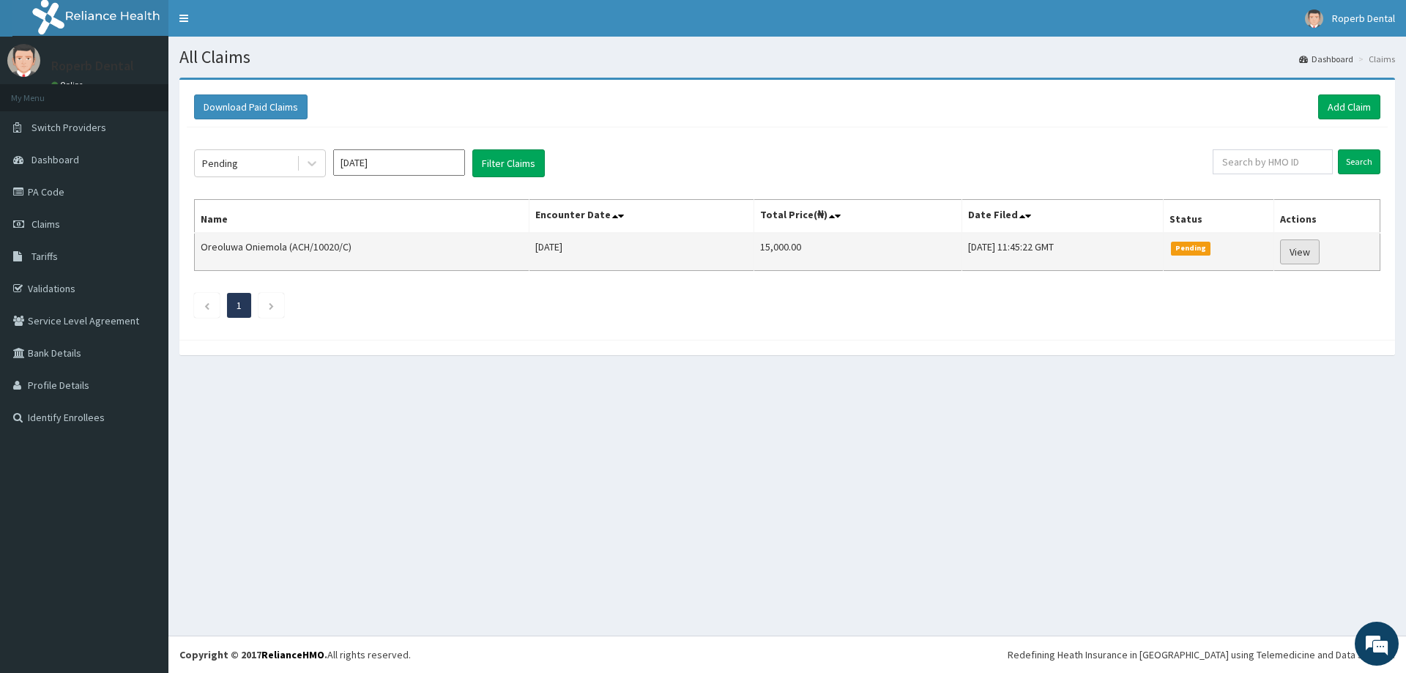
click at [1300, 248] on link "View" at bounding box center [1300, 251] width 40 height 25
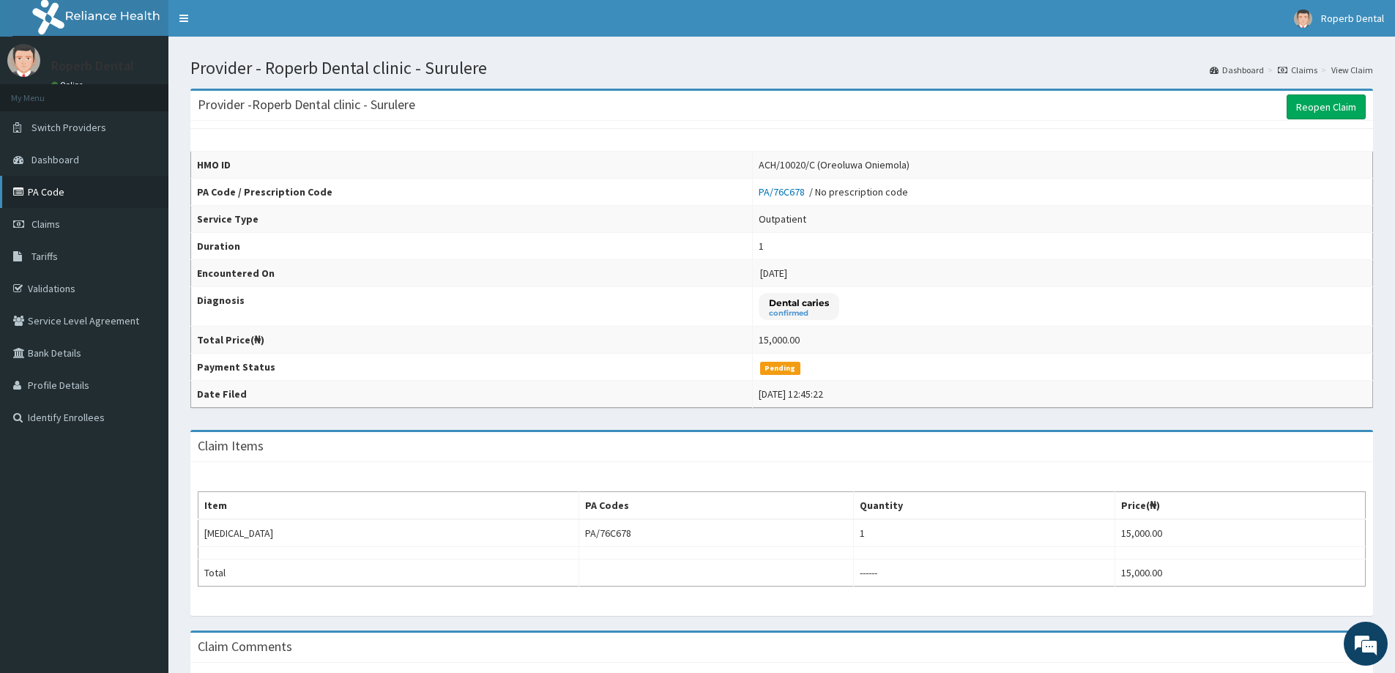
click at [51, 200] on link "PA Code" at bounding box center [84, 192] width 168 height 32
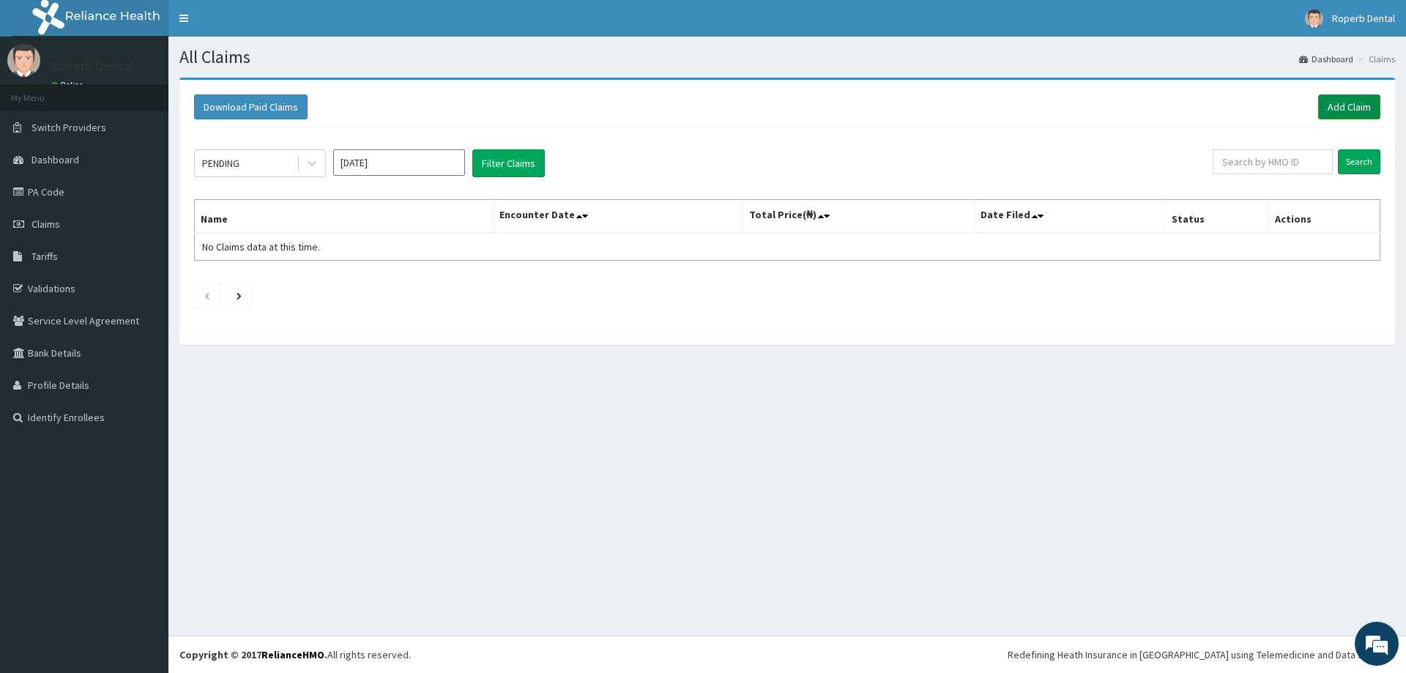
click at [1356, 109] on link "Add Claim" at bounding box center [1349, 106] width 62 height 25
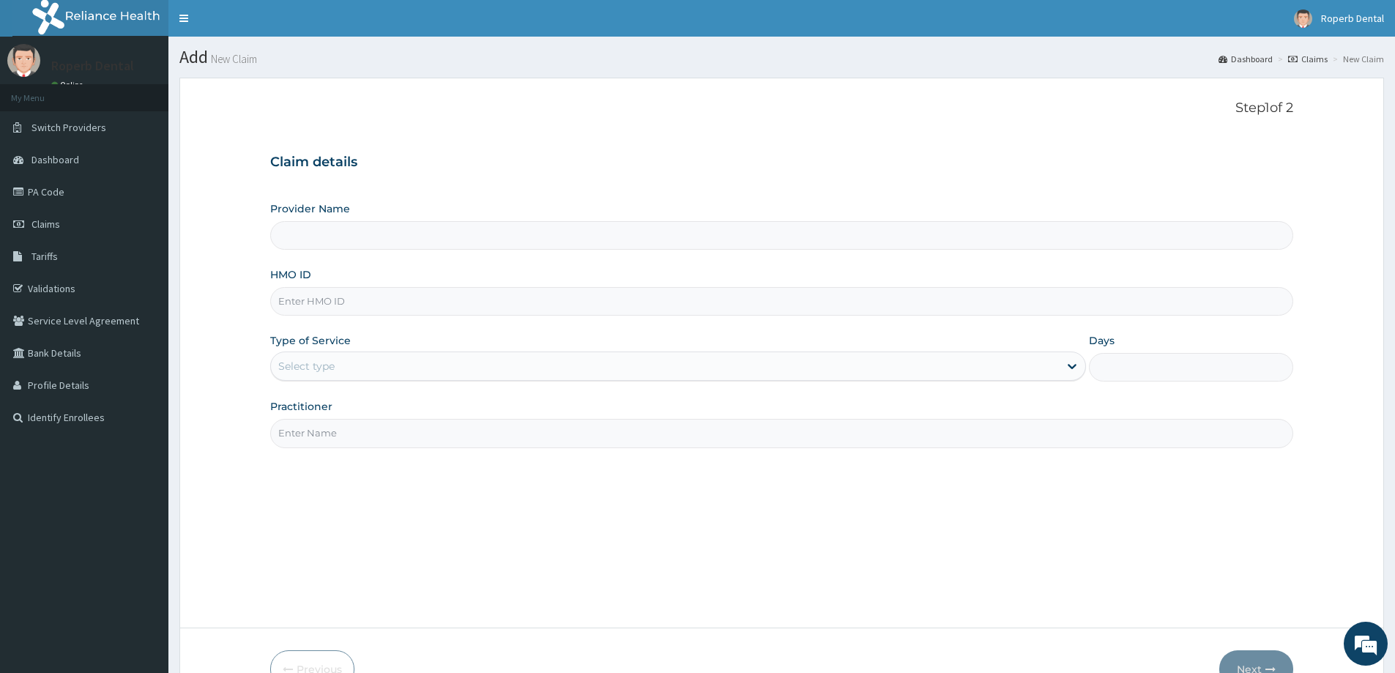
click at [363, 232] on input "Provider Name" at bounding box center [781, 235] width 1023 height 29
type input "Roperb Dental clinic - Surulere"
click at [363, 296] on input "HMO ID" at bounding box center [781, 301] width 1023 height 29
paste input "ACH/10020/C"
type input "ACH/10020/C"
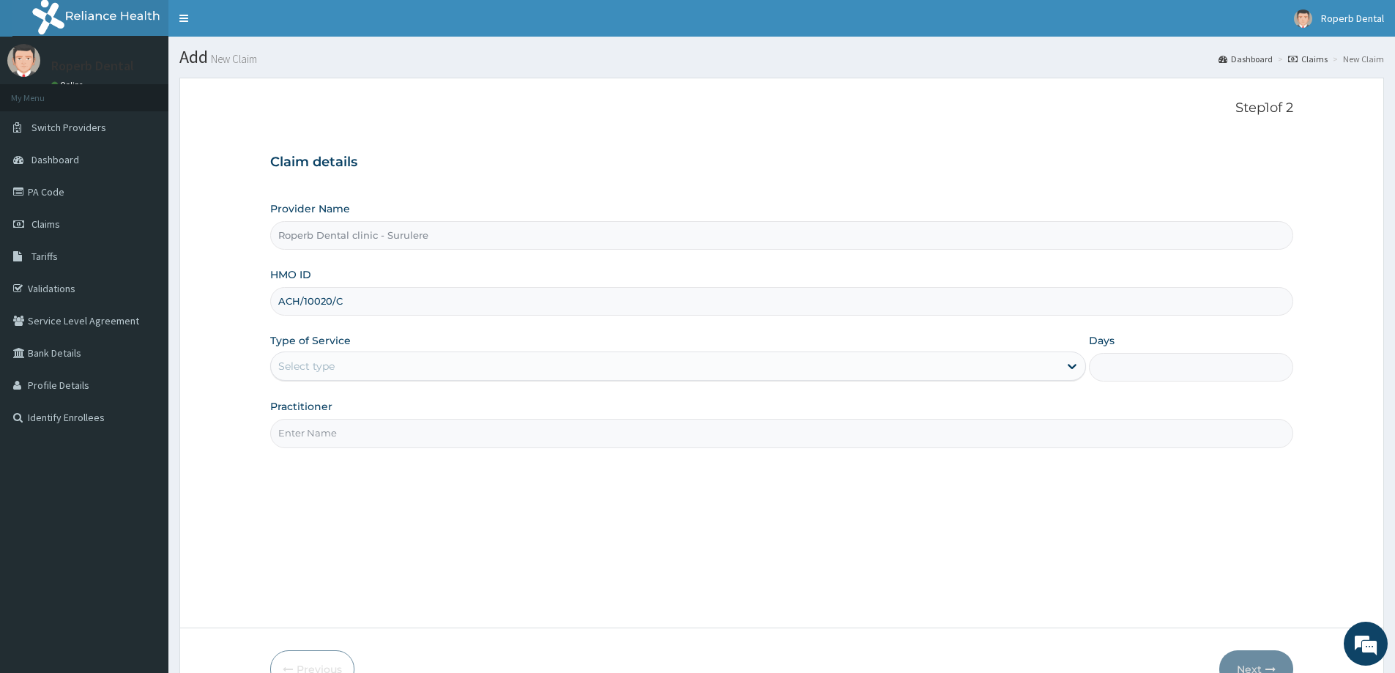
click at [328, 372] on div "Select type" at bounding box center [306, 366] width 56 height 15
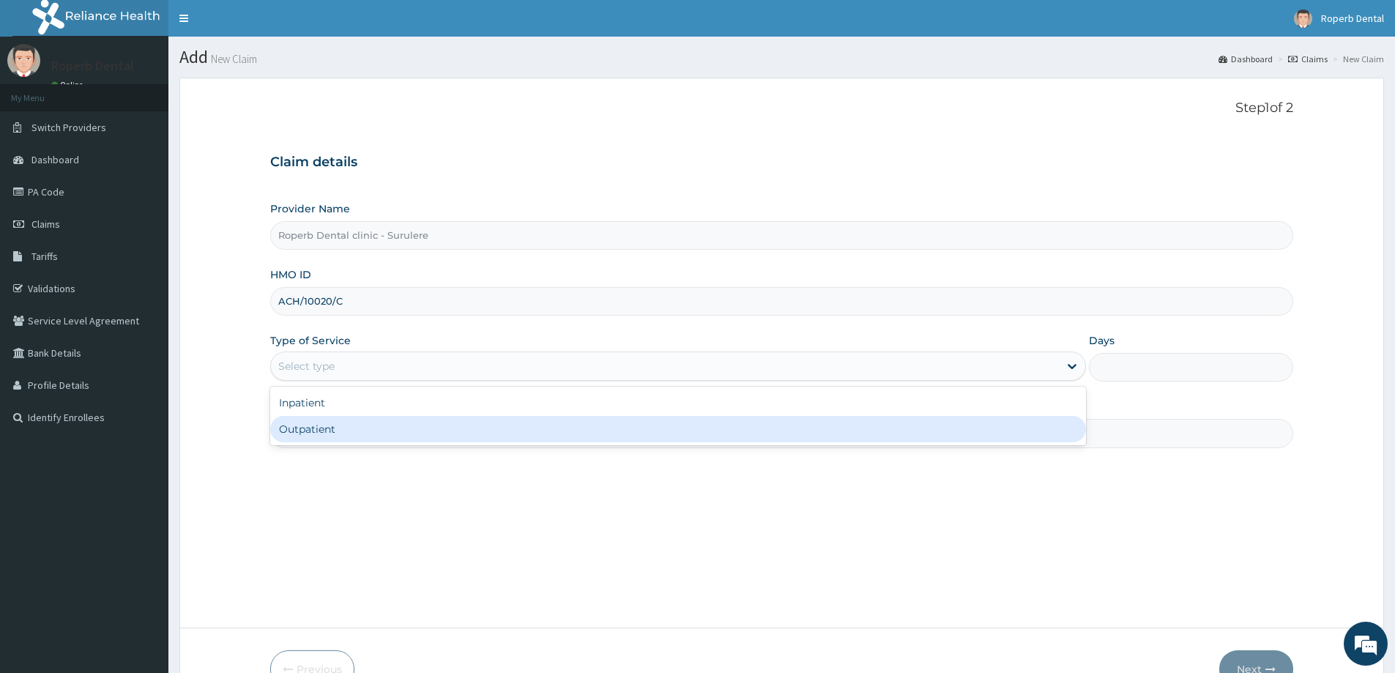
click at [324, 433] on div "Outpatient" at bounding box center [678, 429] width 816 height 26
type input "1"
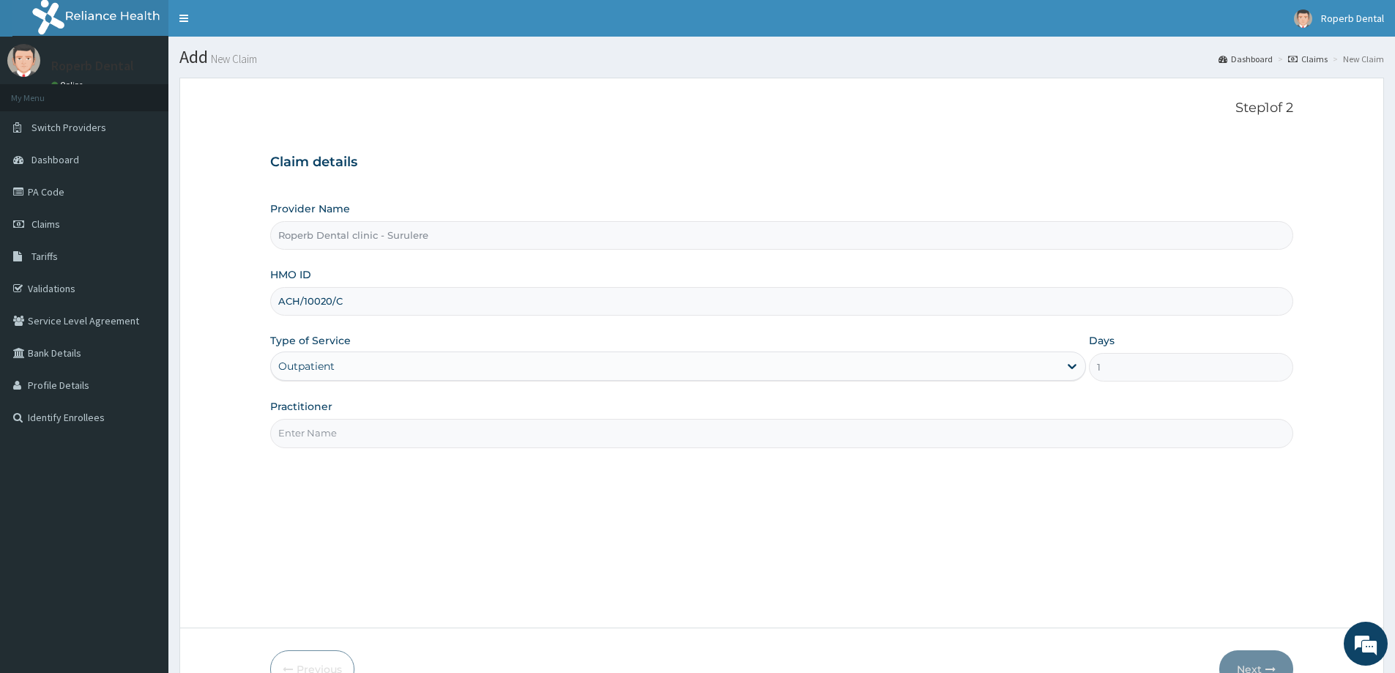
click at [359, 431] on input "Practitioner" at bounding box center [781, 433] width 1023 height 29
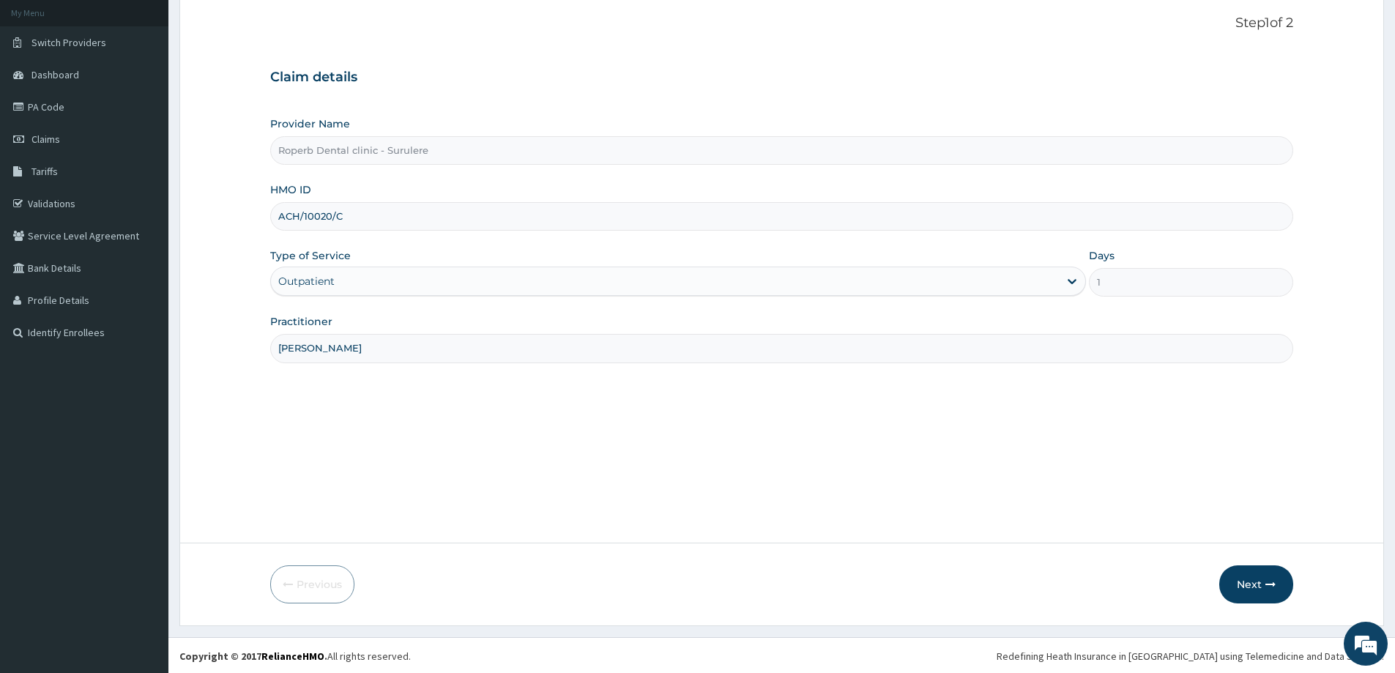
scroll to position [86, 0]
type input "Dr Gloria"
click at [942, 568] on div "Previous Next" at bounding box center [781, 583] width 1023 height 38
click at [1257, 584] on button "Next" at bounding box center [1256, 583] width 74 height 38
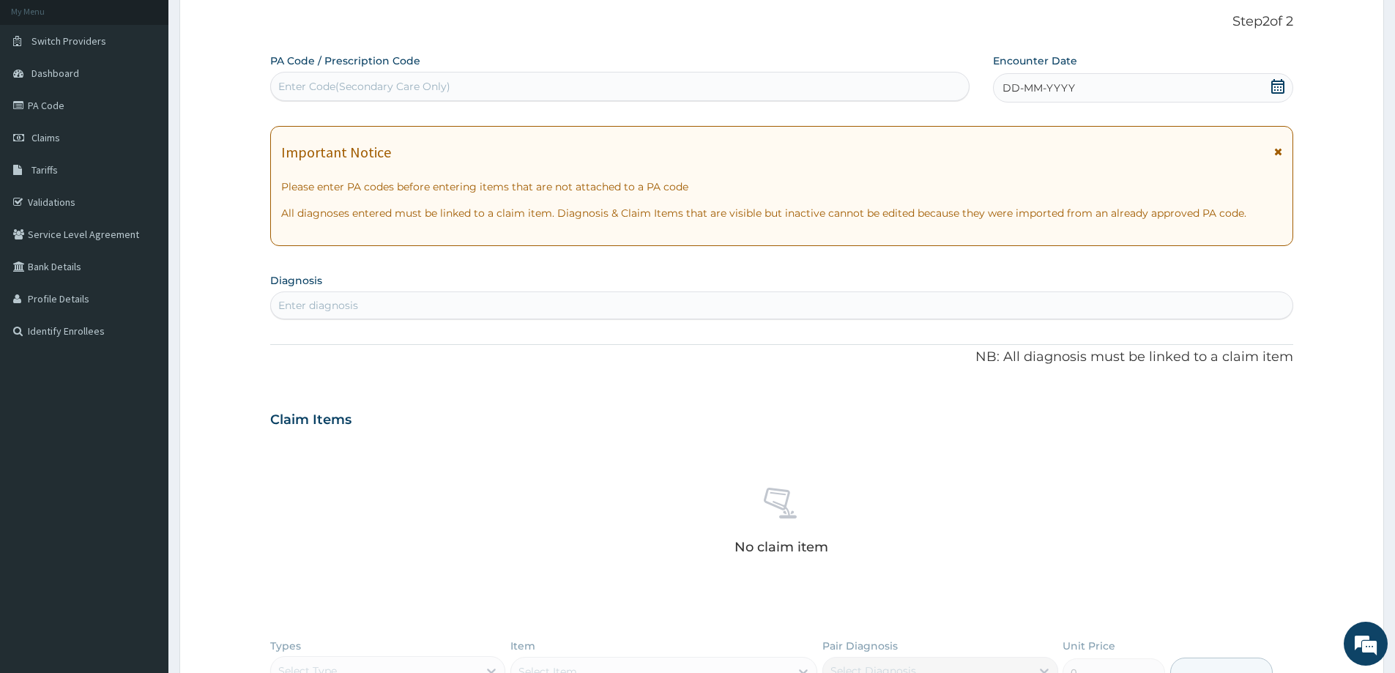
click at [461, 83] on div "Enter Code(Secondary Care Only)" at bounding box center [620, 86] width 698 height 23
paste input "PA/24E56D"
type input "PA/24E56D"
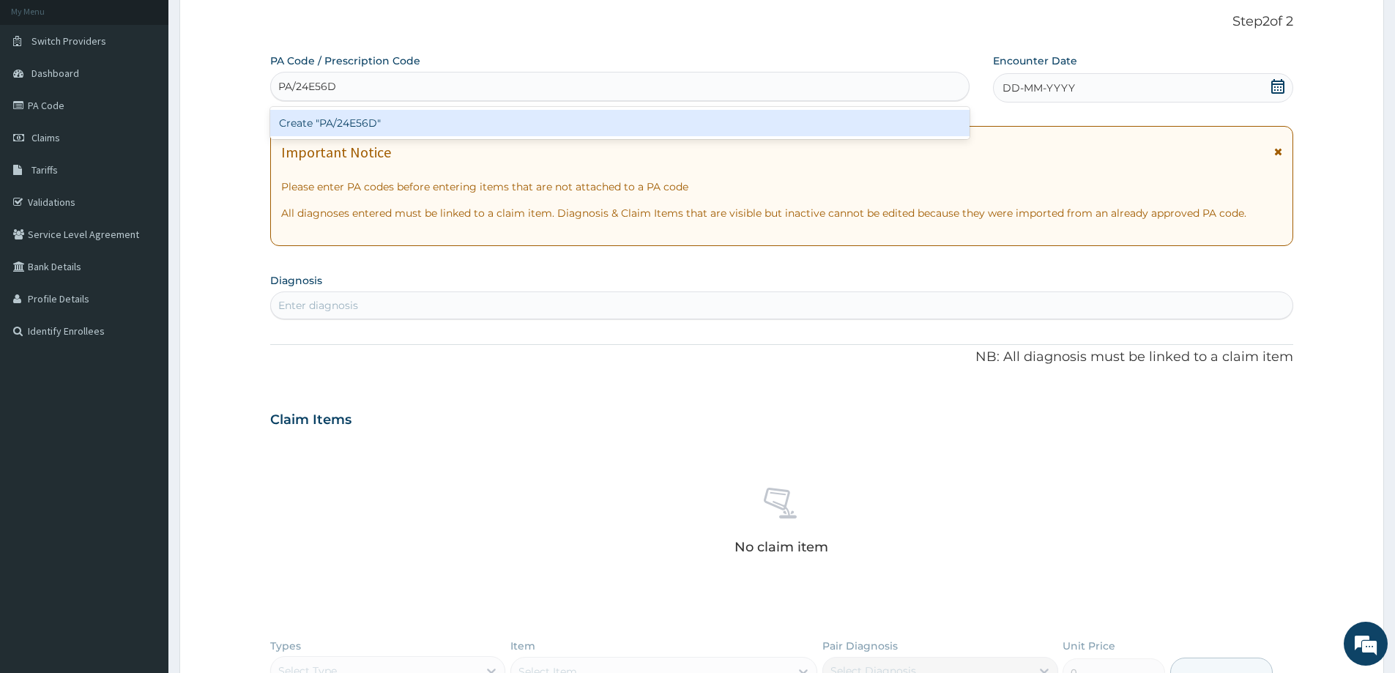
click at [439, 124] on div "Create "PA/24E56D"" at bounding box center [619, 123] width 699 height 26
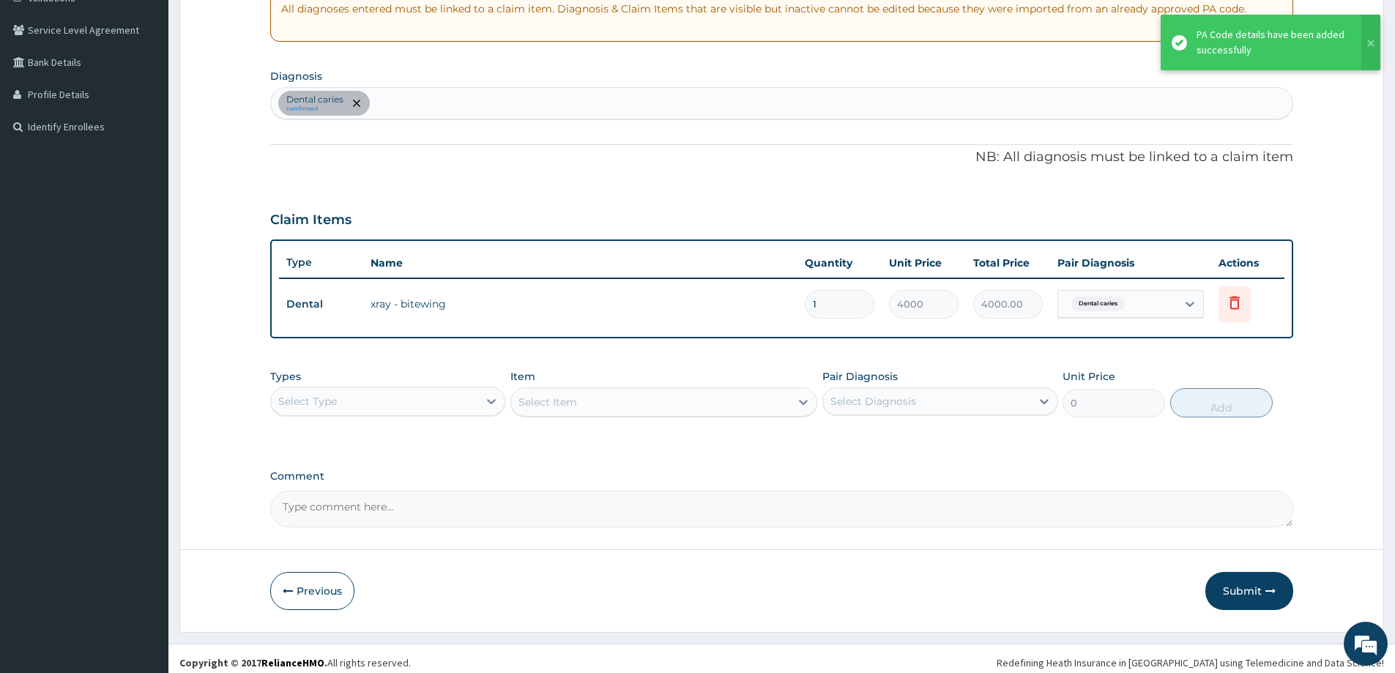
scroll to position [299, 0]
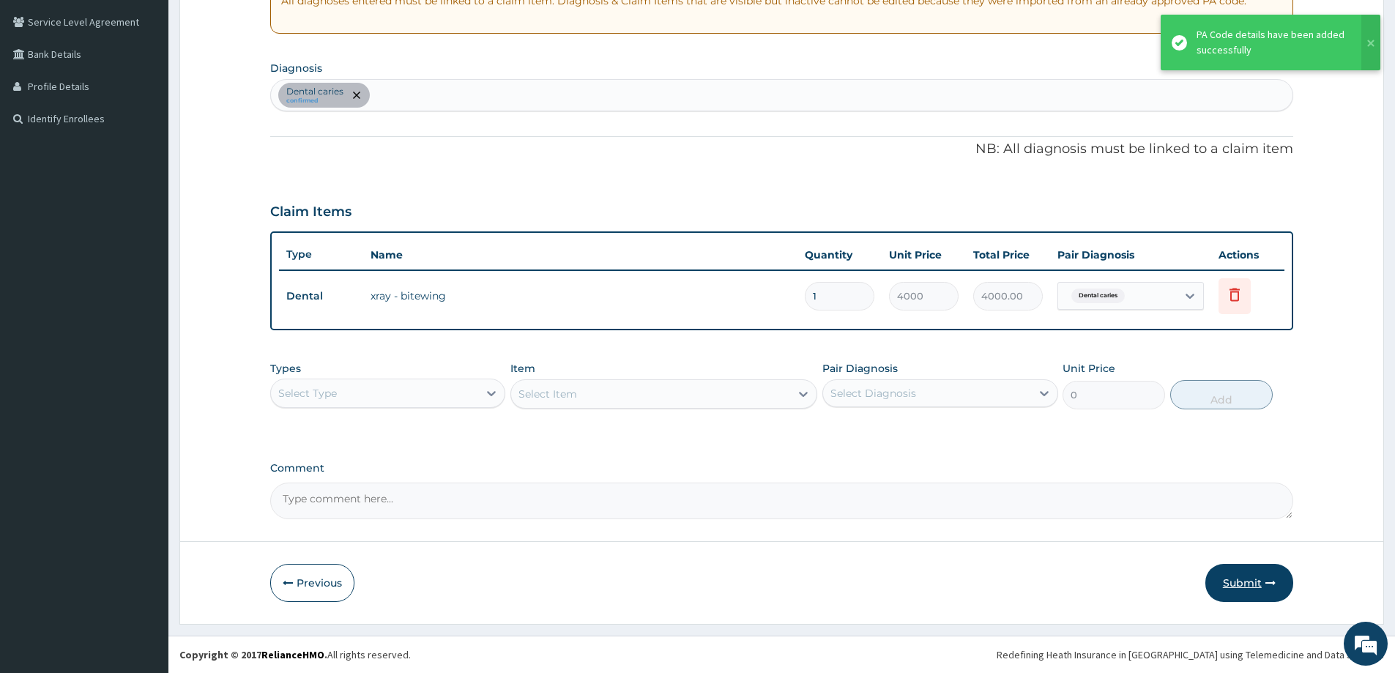
click at [1237, 582] on button "Submit" at bounding box center [1249, 583] width 88 height 38
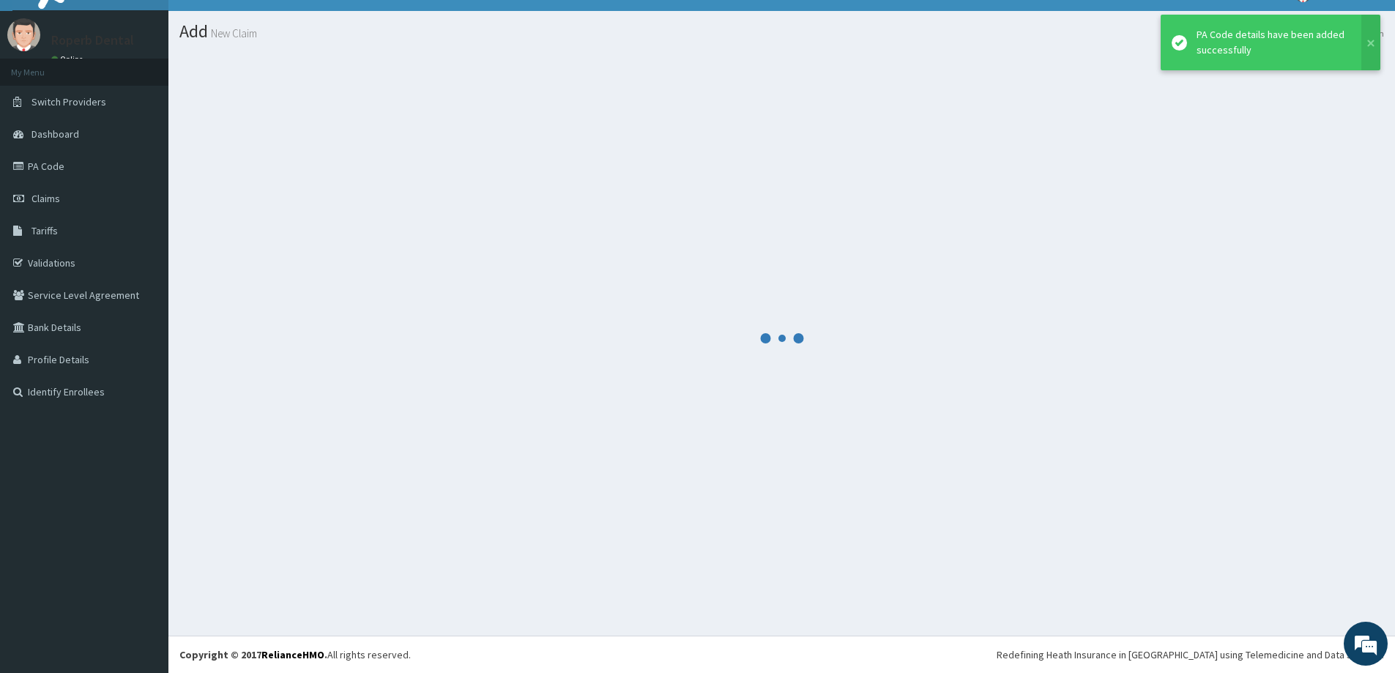
scroll to position [26, 0]
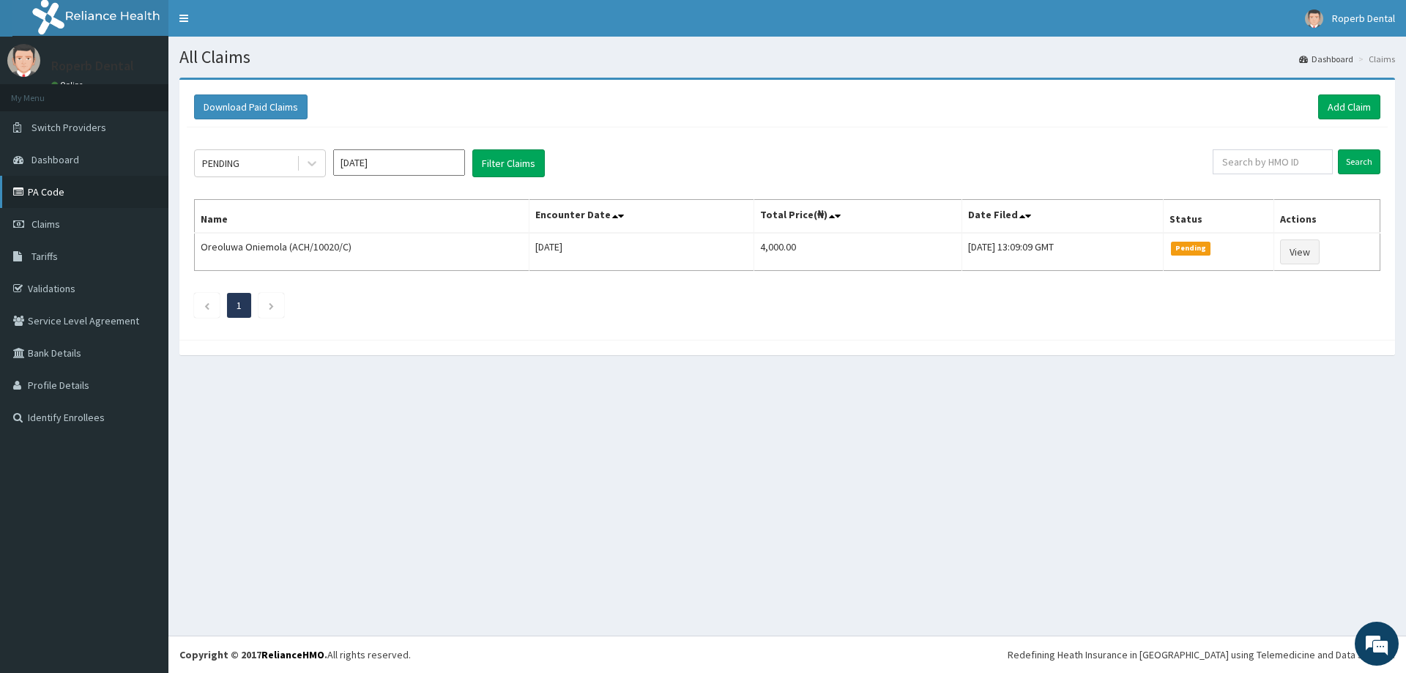
click at [64, 192] on link "PA Code" at bounding box center [84, 192] width 168 height 32
